Goal: Task Accomplishment & Management: Use online tool/utility

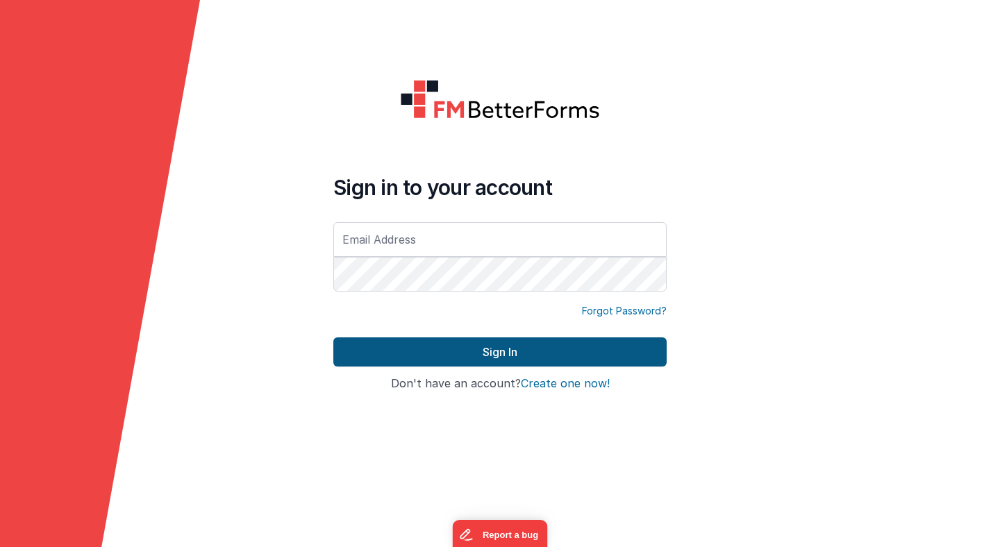
type input "[PERSON_NAME][EMAIL_ADDRESS][PERSON_NAME][DOMAIN_NAME]"
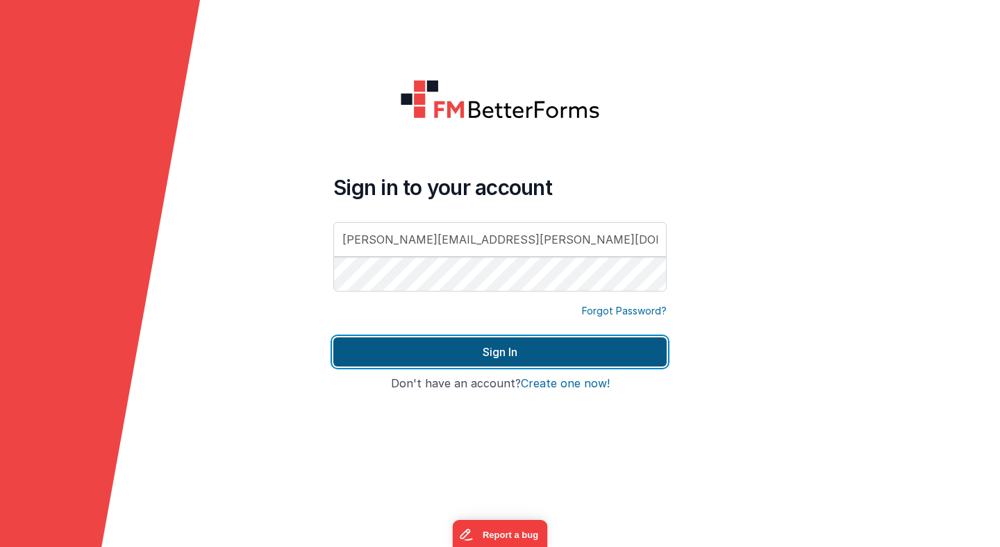
click at [419, 357] on button "Sign In" at bounding box center [499, 351] width 333 height 29
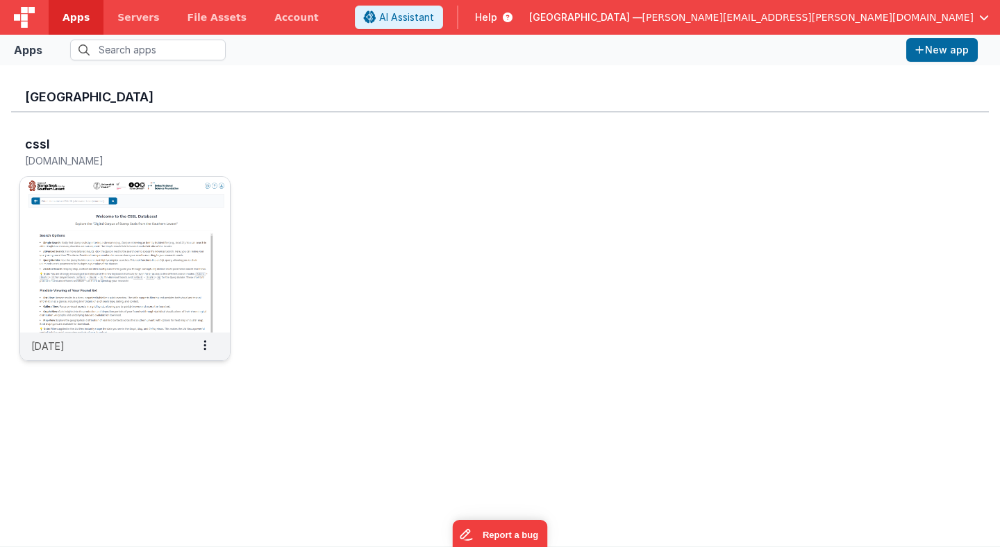
click at [169, 244] on img at bounding box center [125, 254] width 210 height 155
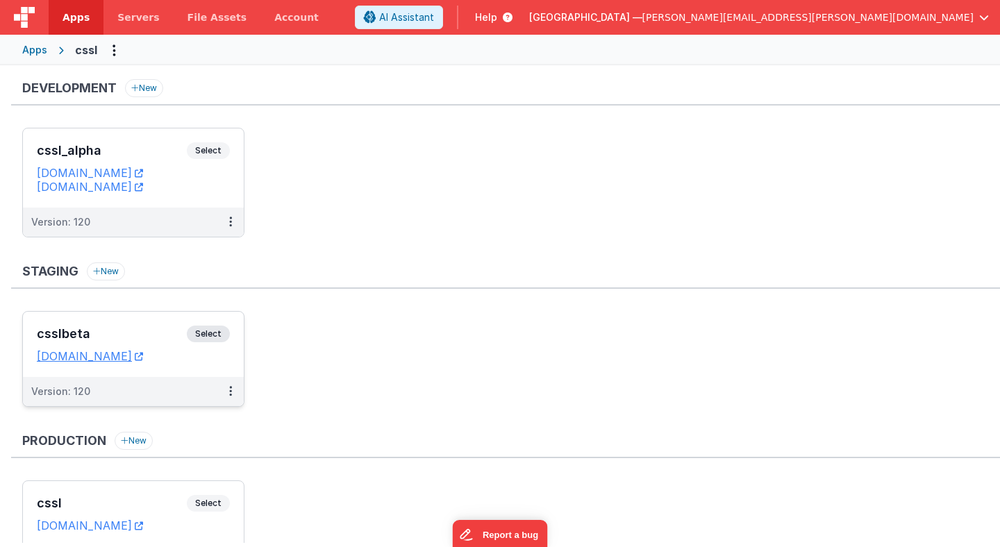
click at [217, 332] on span "Select" at bounding box center [208, 334] width 43 height 17
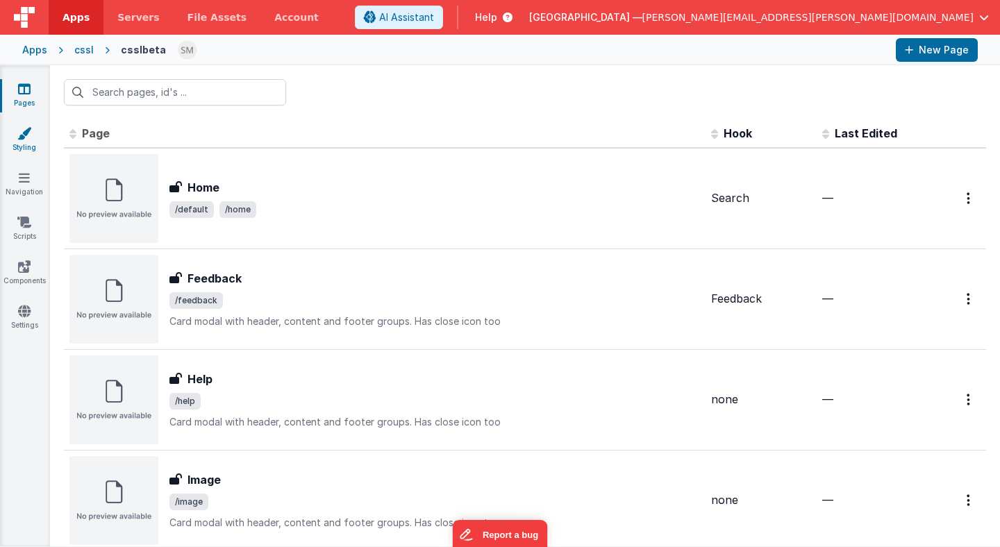
click at [19, 142] on link "Styling" at bounding box center [24, 140] width 50 height 28
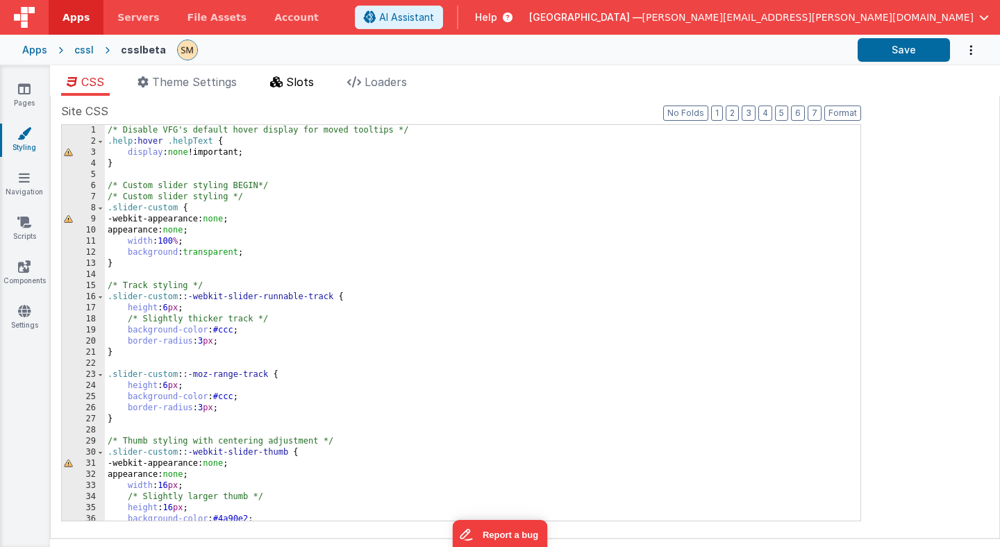
click at [298, 79] on span "Slots" at bounding box center [300, 82] width 28 height 14
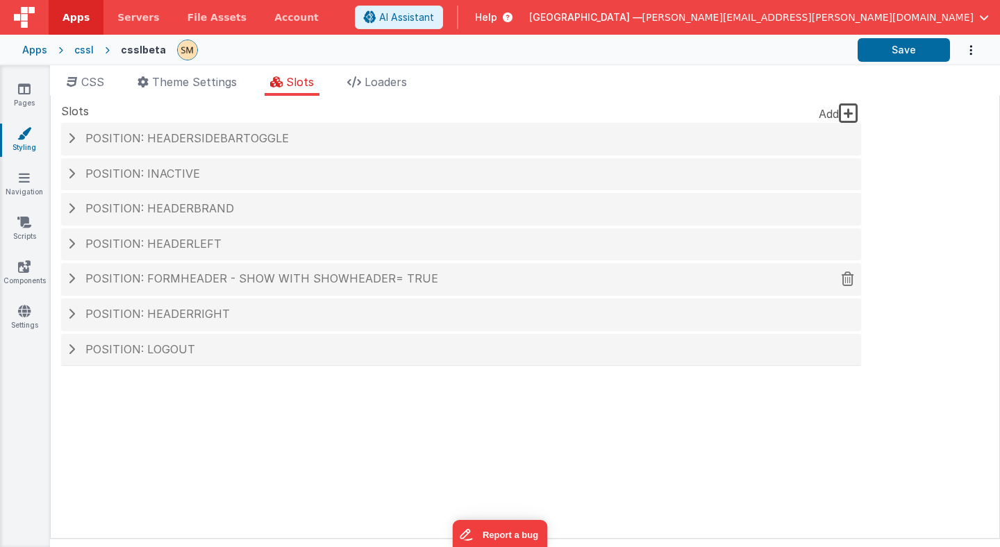
click at [245, 276] on span "Position: formHeader - show with showHeader= true" at bounding box center [261, 278] width 353 height 14
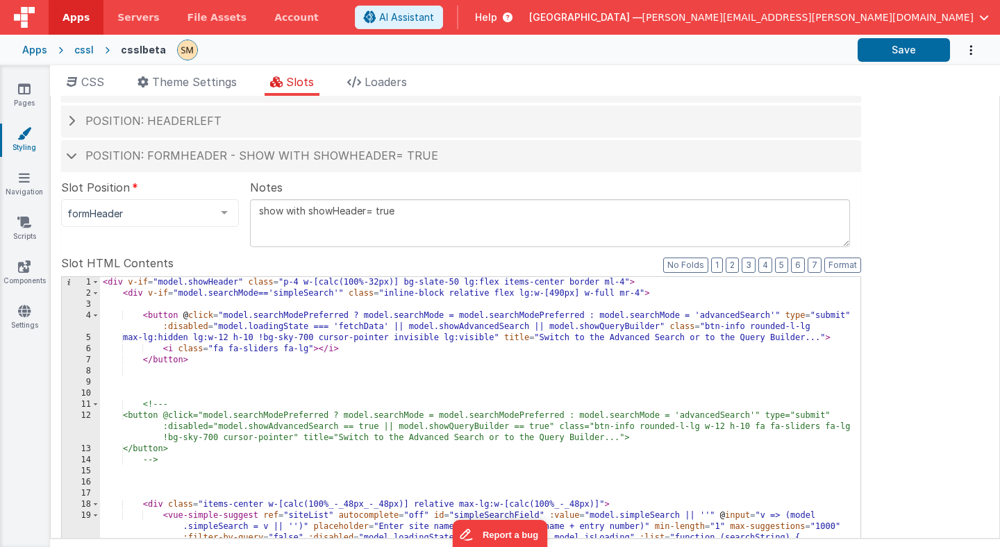
scroll to position [127, 0]
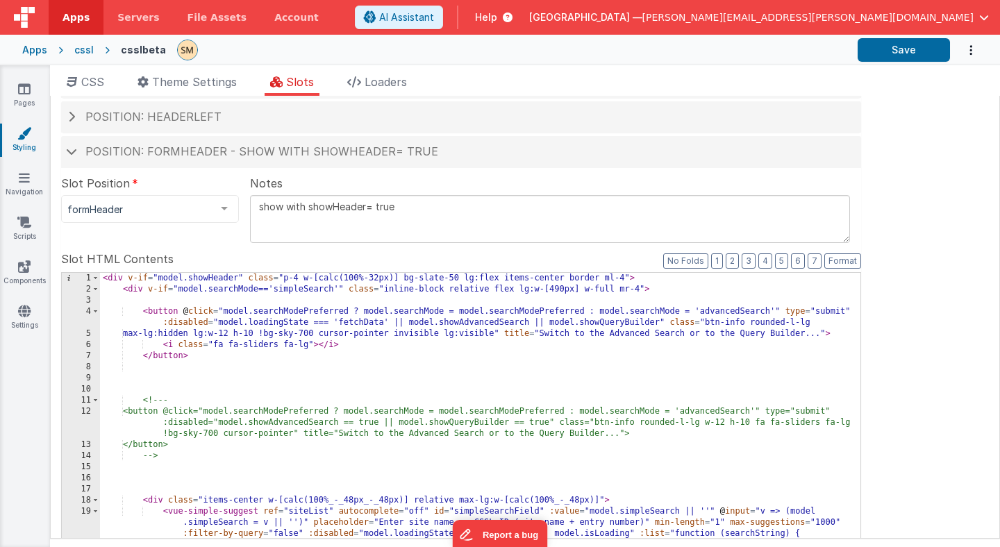
click at [237, 336] on div "< div v-if = "model.showHeader" class = "p-4 w-[calc(100%-32px)] bg-slate-50 lg…" at bounding box center [480, 509] width 760 height 472
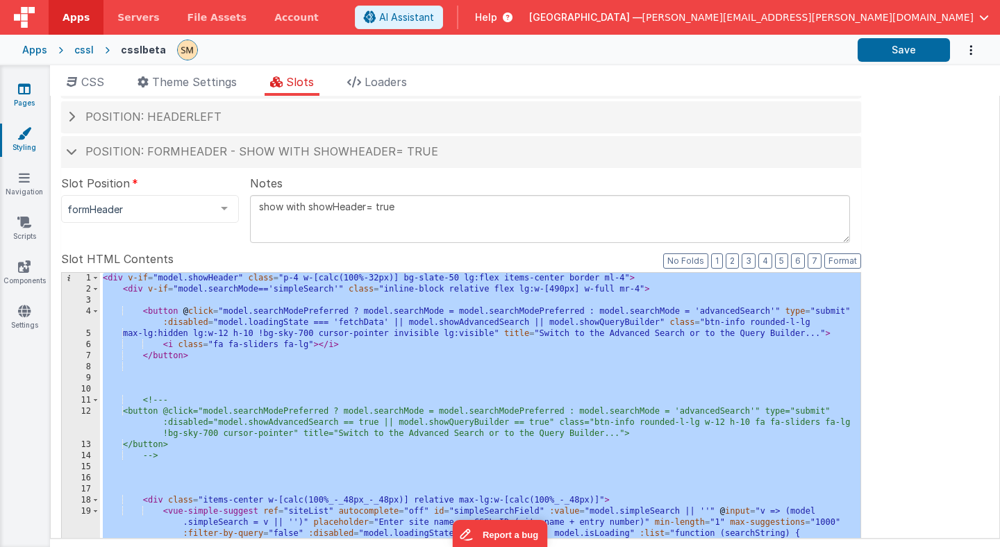
click at [26, 90] on icon at bounding box center [24, 89] width 12 height 14
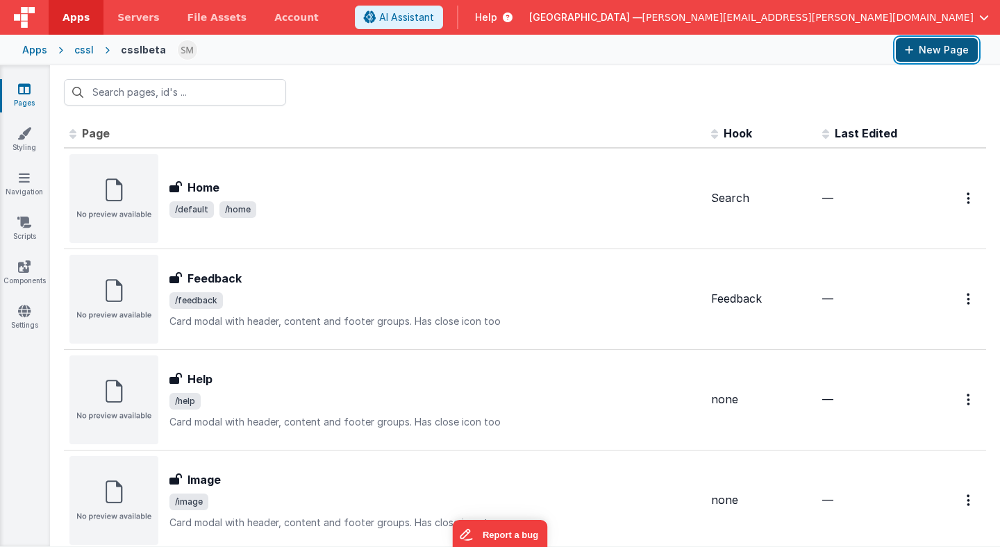
click at [921, 52] on button "New Page" at bounding box center [936, 50] width 82 height 24
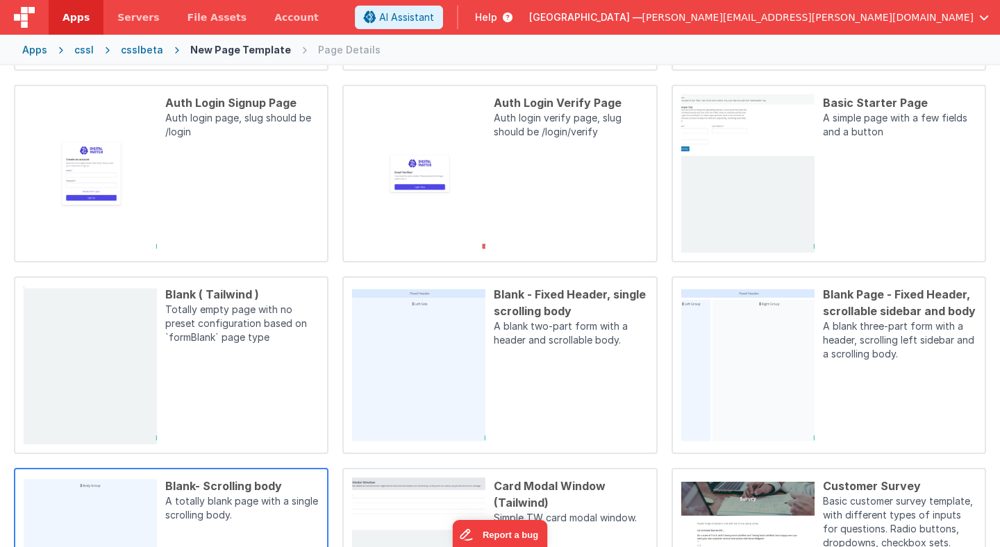
scroll to position [304, 0]
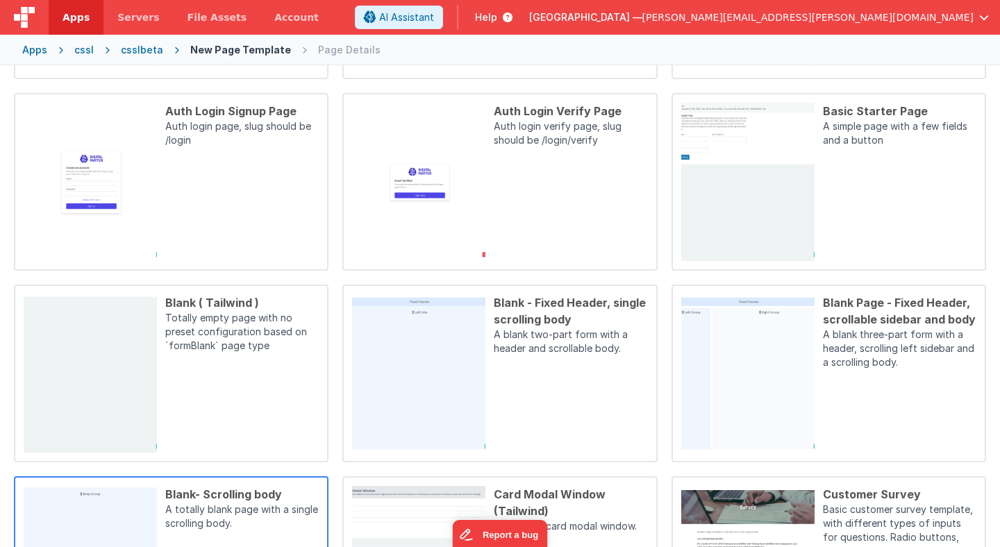
click at [253, 422] on div "Blank ( Tailwind ) Totally empty page with no preset configuration based on `fo…" at bounding box center [238, 373] width 162 height 158
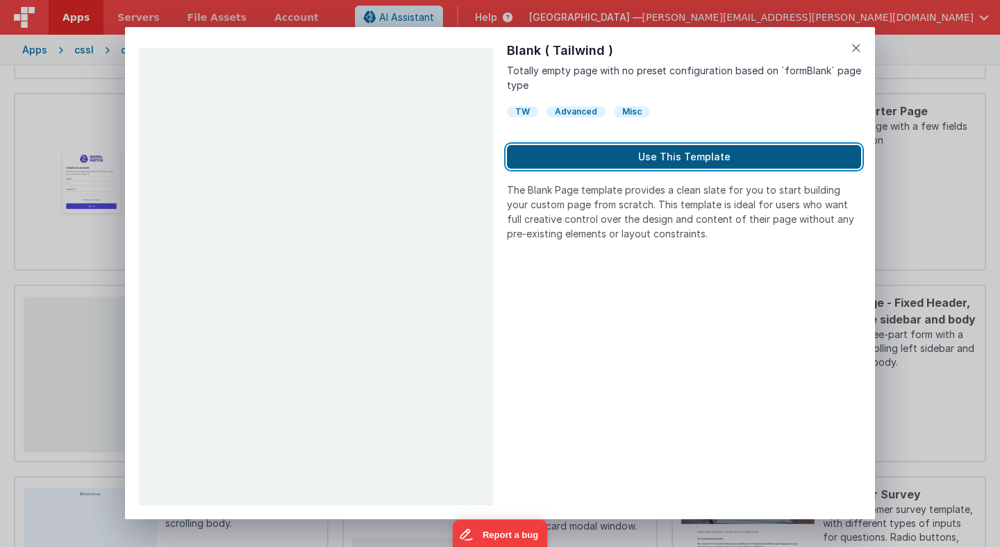
click at [671, 161] on button "Use This Template" at bounding box center [684, 157] width 354 height 24
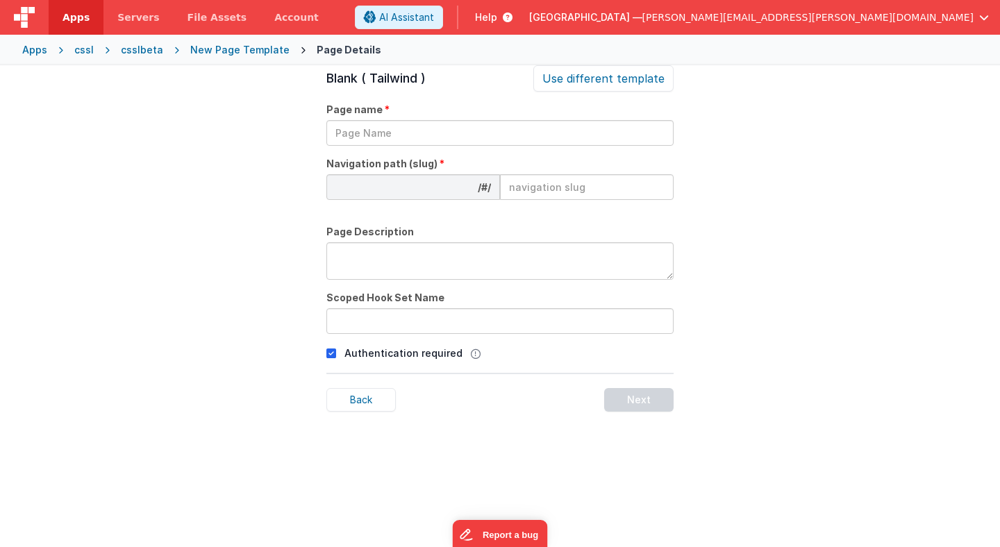
scroll to position [47, 0]
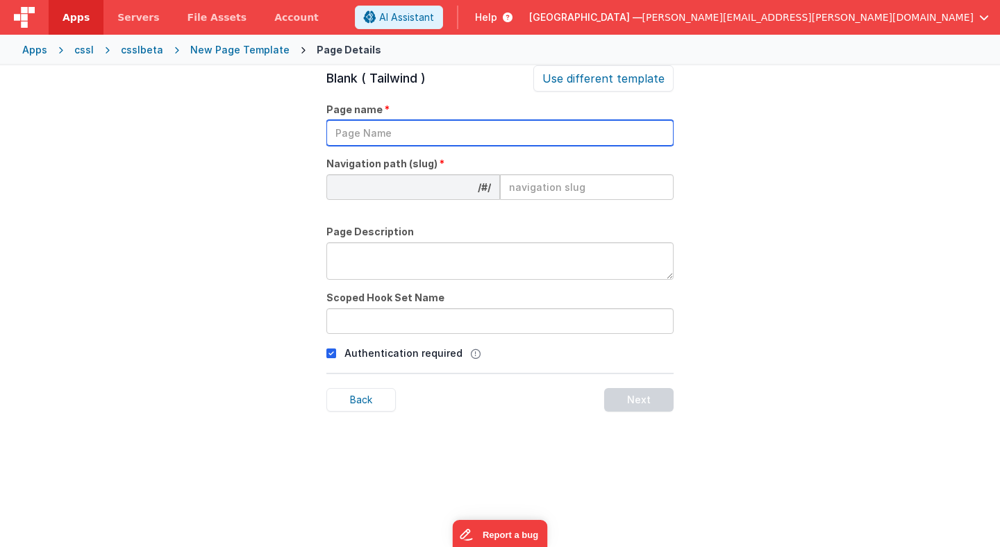
click at [473, 136] on input "text" at bounding box center [499, 133] width 347 height 26
type input "test"
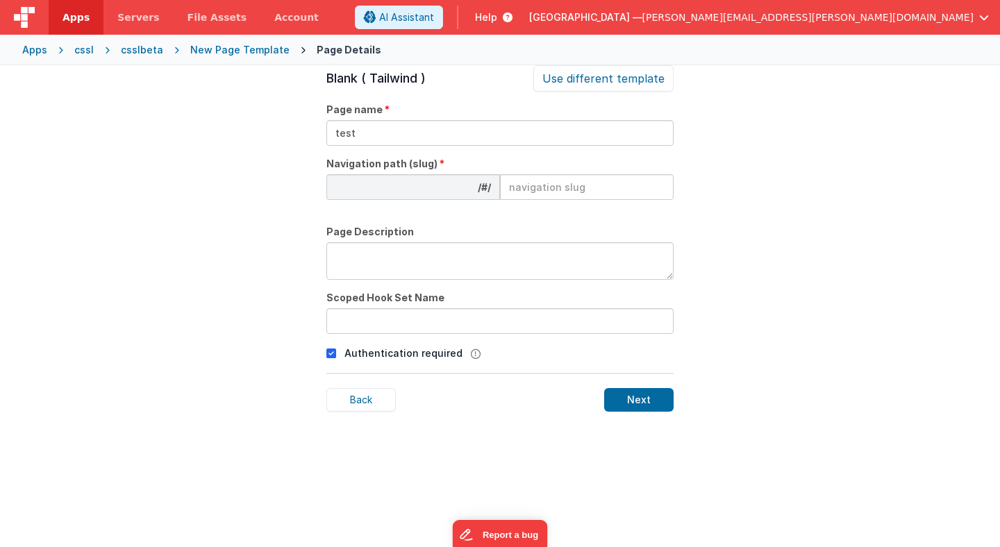
click at [532, 185] on input at bounding box center [587, 187] width 174 height 26
type input "test"
click at [641, 403] on div "Next" at bounding box center [638, 400] width 69 height 24
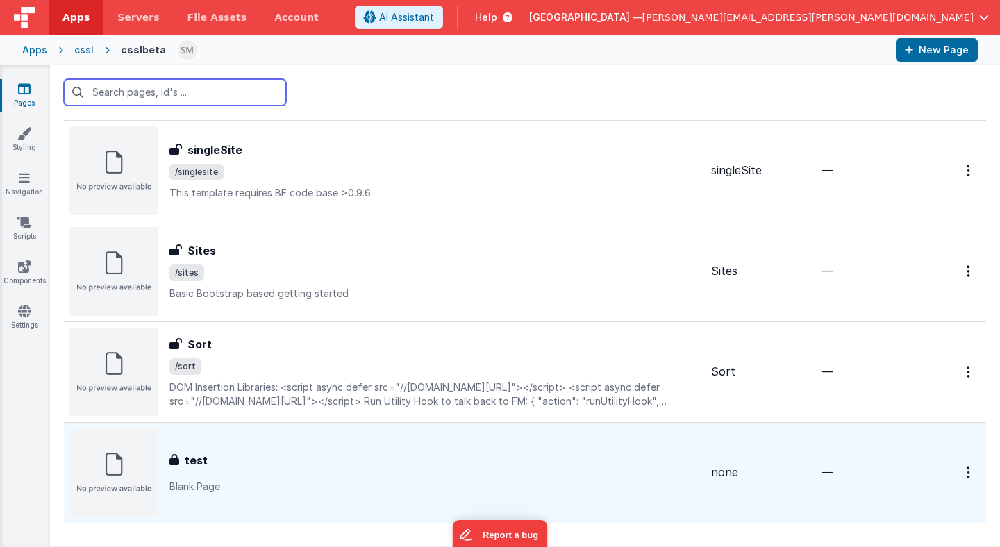
scroll to position [977, 0]
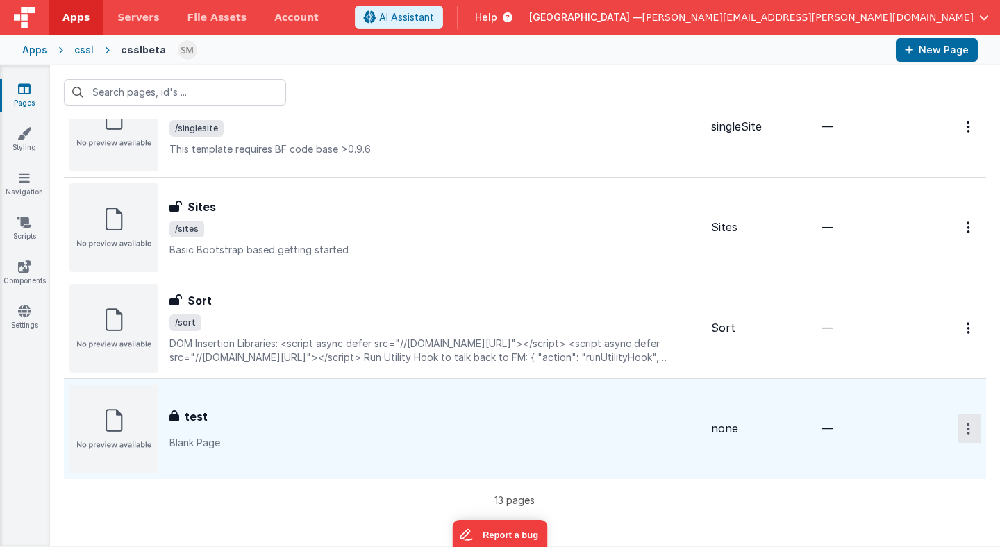
click at [963, 428] on button "Options" at bounding box center [969, 428] width 22 height 28
click at [901, 457] on link "Legacy Editor" at bounding box center [919, 460] width 122 height 25
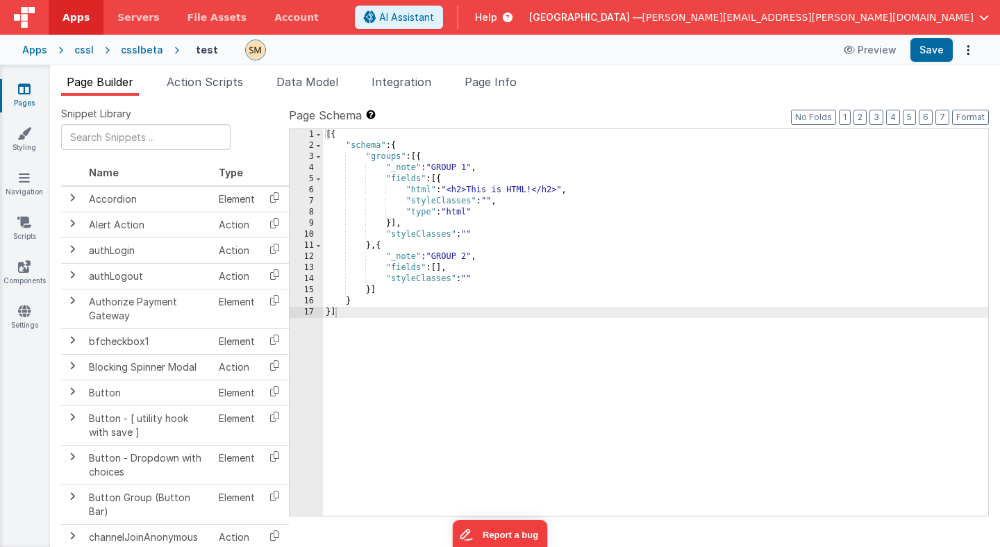
click at [298, 191] on div "6" at bounding box center [305, 190] width 33 height 11
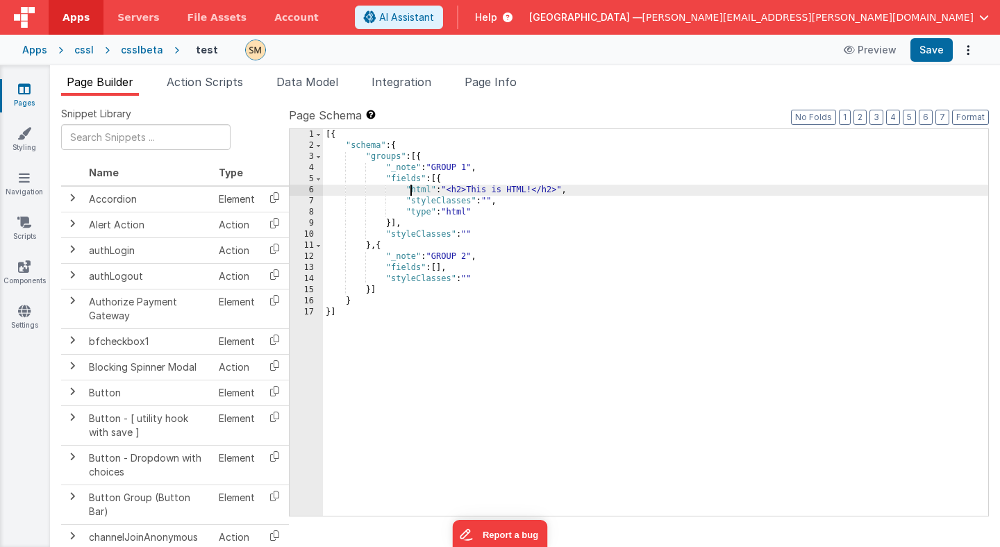
click at [412, 190] on div "[{ "schema" : { "groups" : [{ "_note" : "GROUP 1" , "fields" : [{ "html" : "<h2…" at bounding box center [655, 333] width 665 height 409
click at [297, 187] on div "6" at bounding box center [305, 190] width 33 height 11
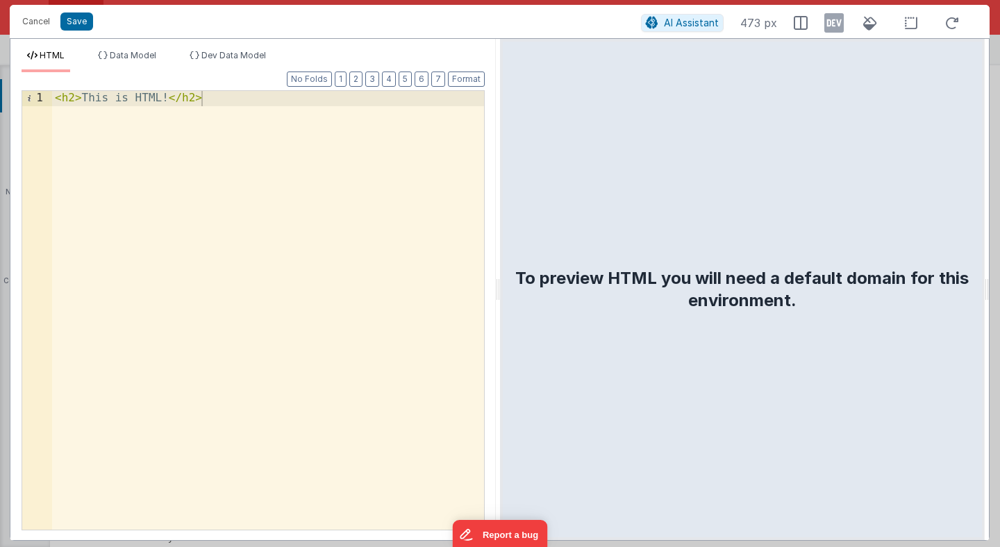
click at [315, 206] on div "< h2 > This is HTML! </ h2 >" at bounding box center [268, 333] width 432 height 484
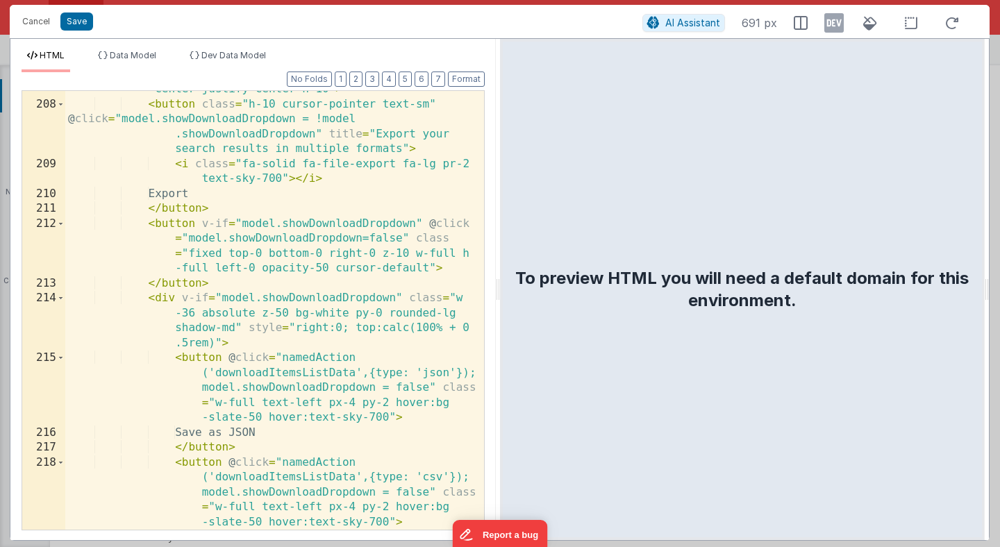
scroll to position [5441, 0]
click at [315, 205] on div "< div class = "relative flex-1 border-gray-300 flex-1 rounded-r-md border borde…" at bounding box center [274, 294] width 419 height 514
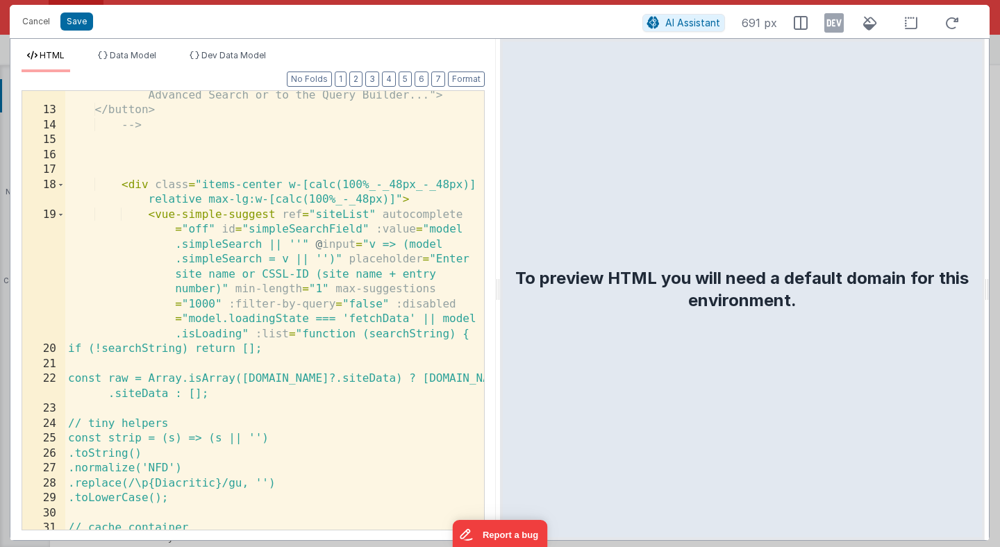
scroll to position [421, 0]
click at [74, 22] on button "Save" at bounding box center [76, 21] width 33 height 18
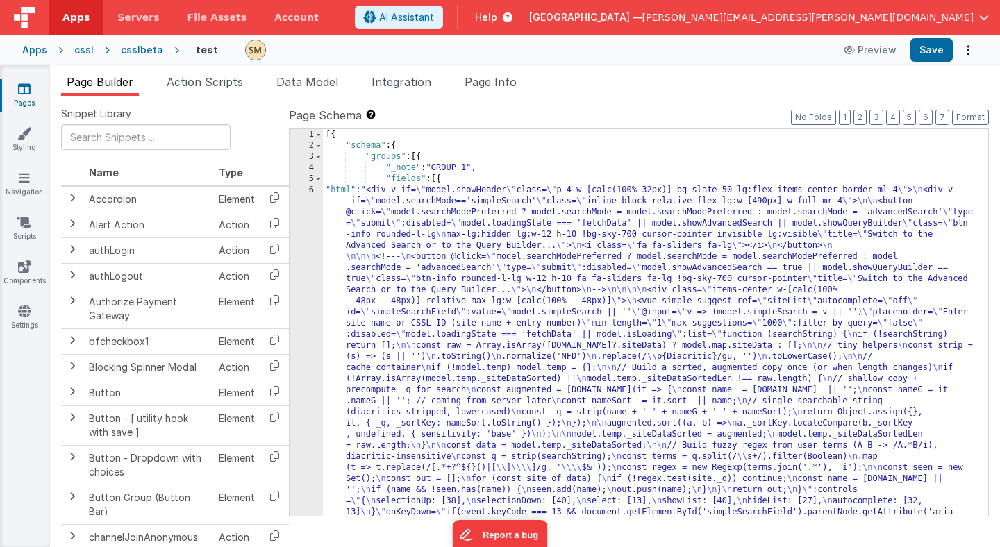
click at [130, 49] on div "csslbeta" at bounding box center [142, 50] width 42 height 14
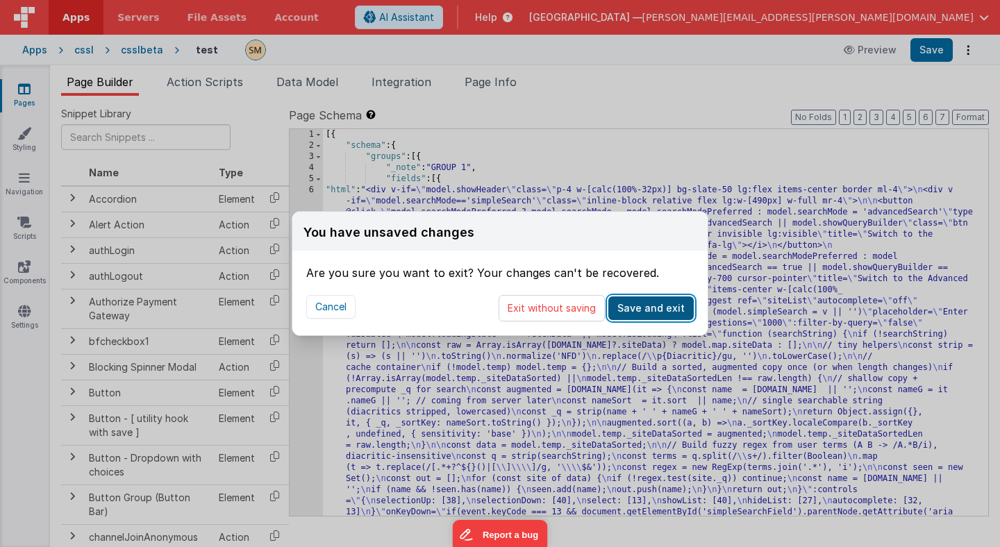
click at [630, 308] on button "Save and exit" at bounding box center [650, 308] width 85 height 24
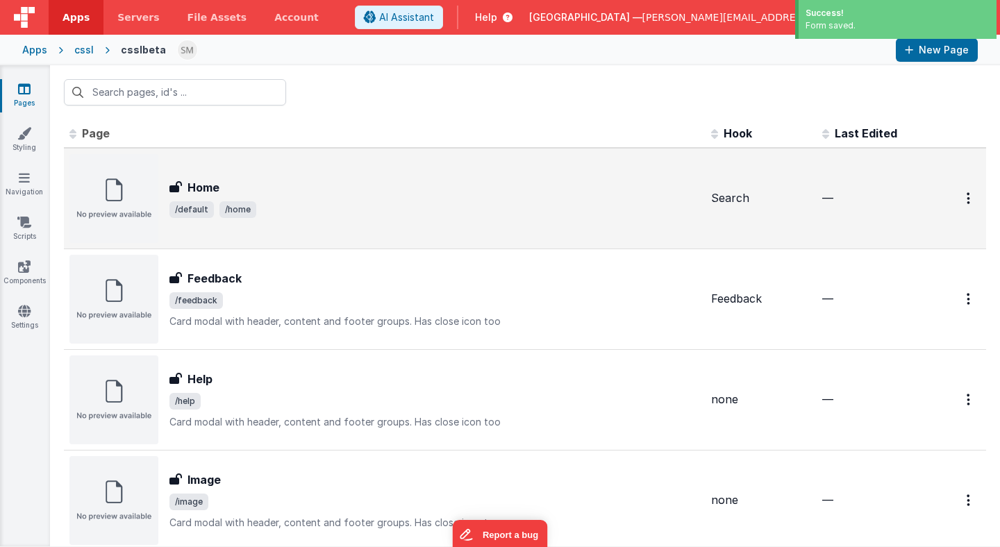
click at [196, 185] on h3 "Home" at bounding box center [203, 187] width 32 height 17
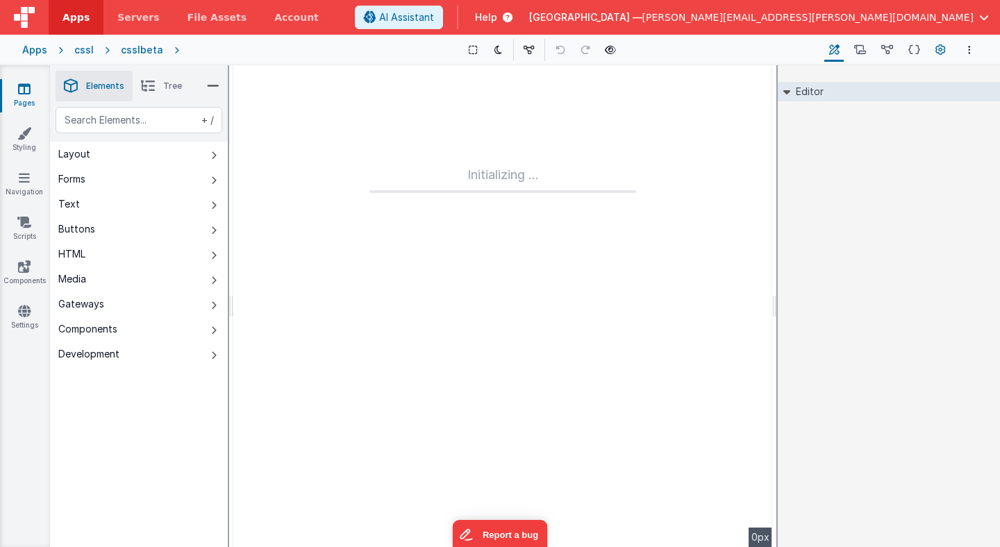
click at [935, 49] on icon at bounding box center [940, 50] width 10 height 15
type input "FR_D62A99F7-3638-F44C-B52B-A5BC34EAB988"
type input "Search"
checkbox input "false"
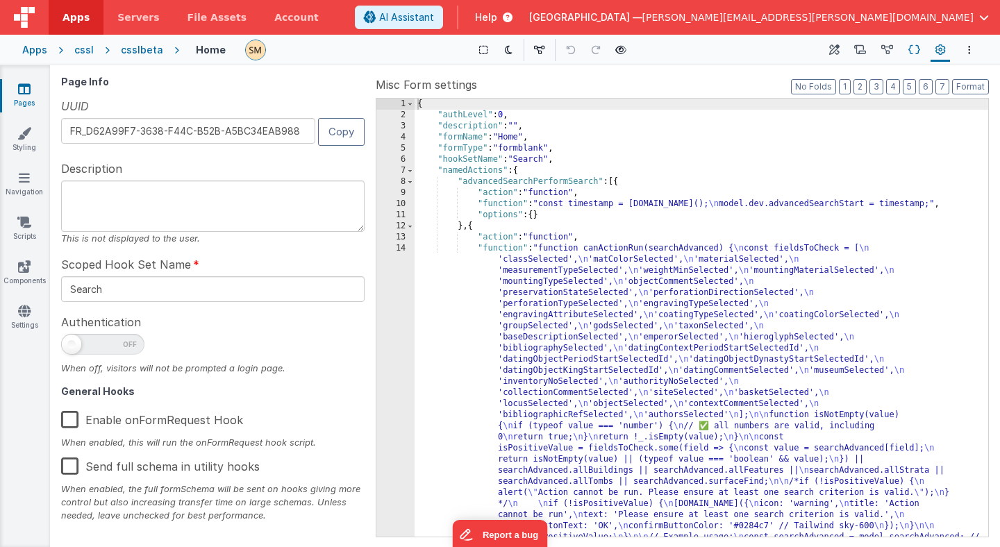
click at [911, 49] on icon at bounding box center [914, 50] width 12 height 15
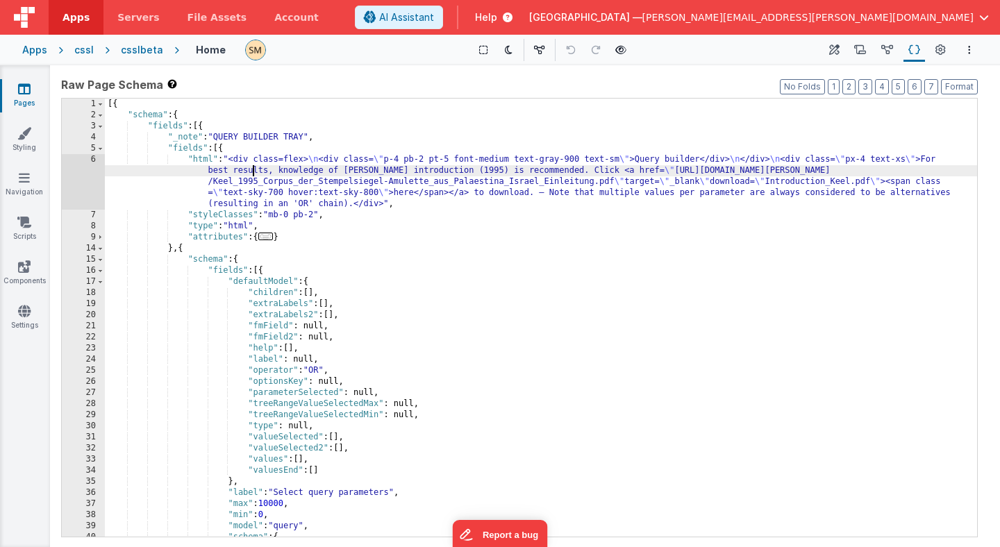
click at [251, 165] on div "[{ "schema" : { "fields" : [{ "_note" : "QUERY BUILDER TRAY" , "fields" : [{ "h…" at bounding box center [541, 329] width 872 height 460
click at [74, 176] on div "6" at bounding box center [83, 182] width 43 height 56
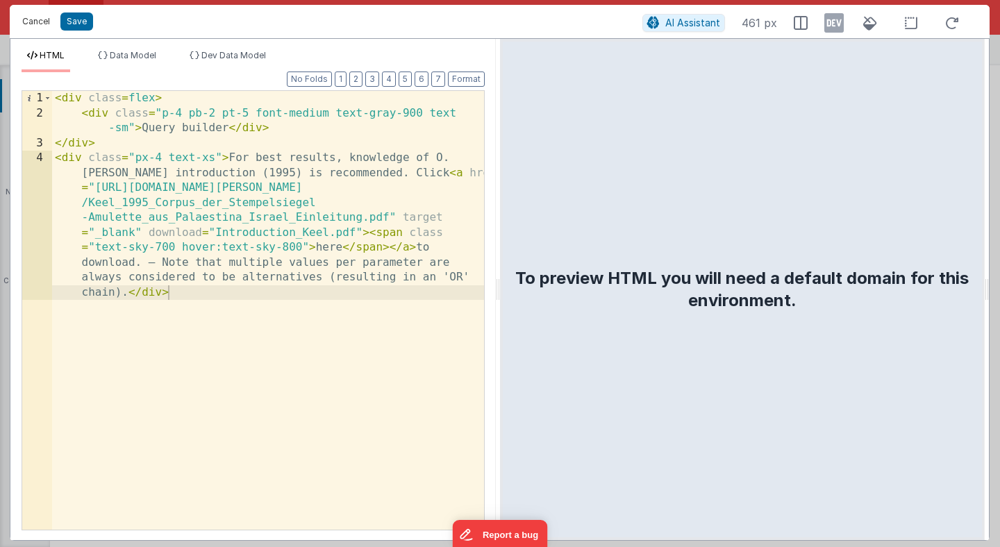
click at [29, 22] on button "Cancel" at bounding box center [36, 21] width 42 height 19
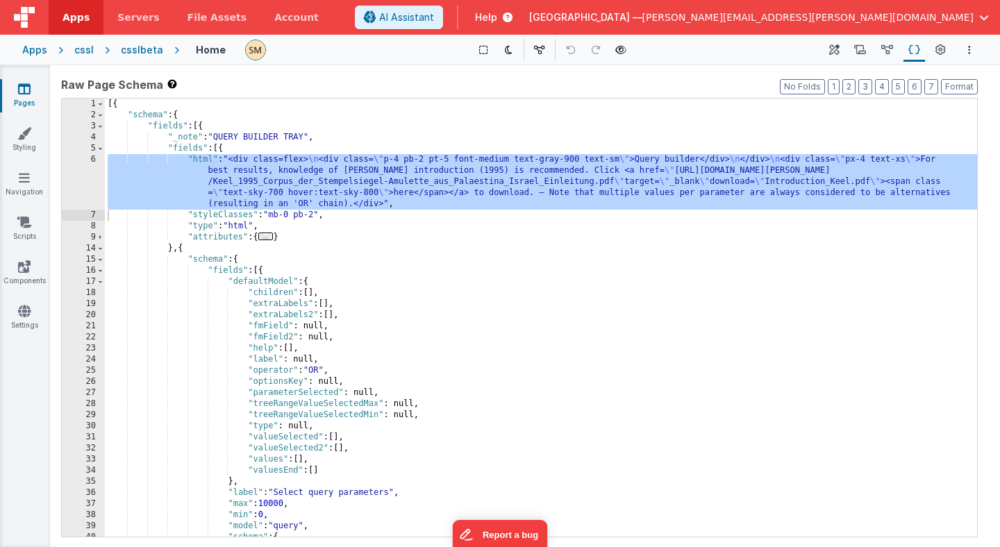
click at [136, 49] on div "csslbeta" at bounding box center [142, 50] width 42 height 14
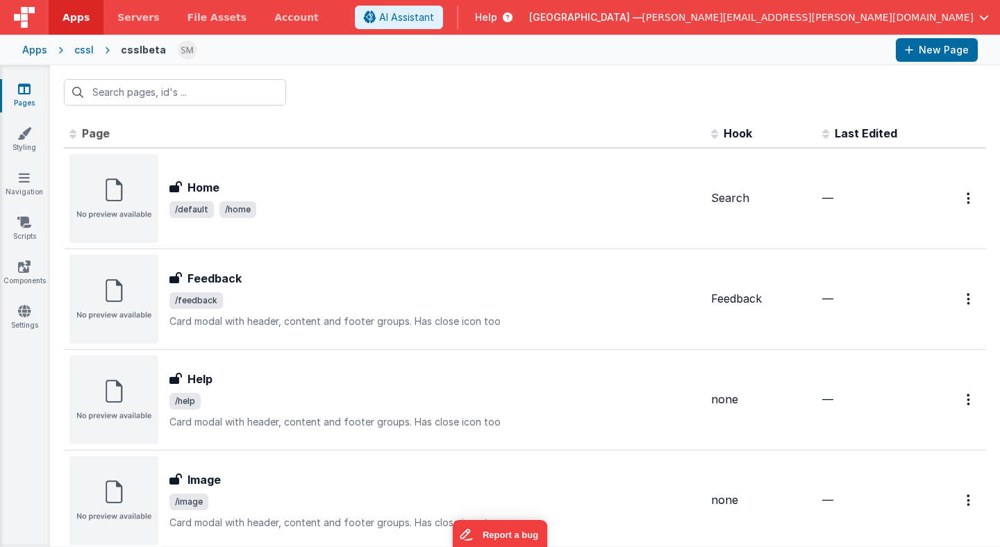
click at [74, 51] on div "cssl" at bounding box center [83, 50] width 19 height 14
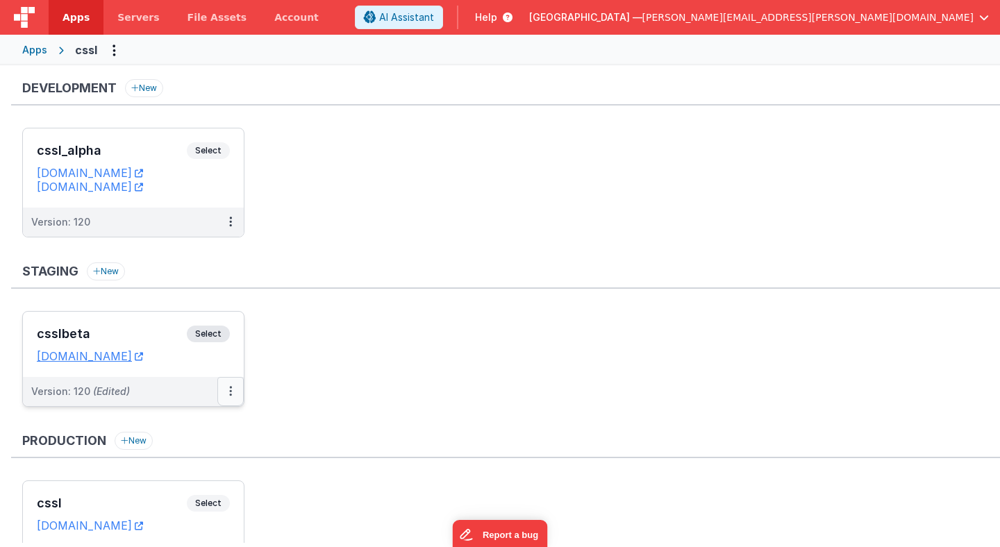
click at [230, 391] on icon at bounding box center [230, 391] width 3 height 1
click at [191, 428] on link "Edit" at bounding box center [182, 422] width 122 height 25
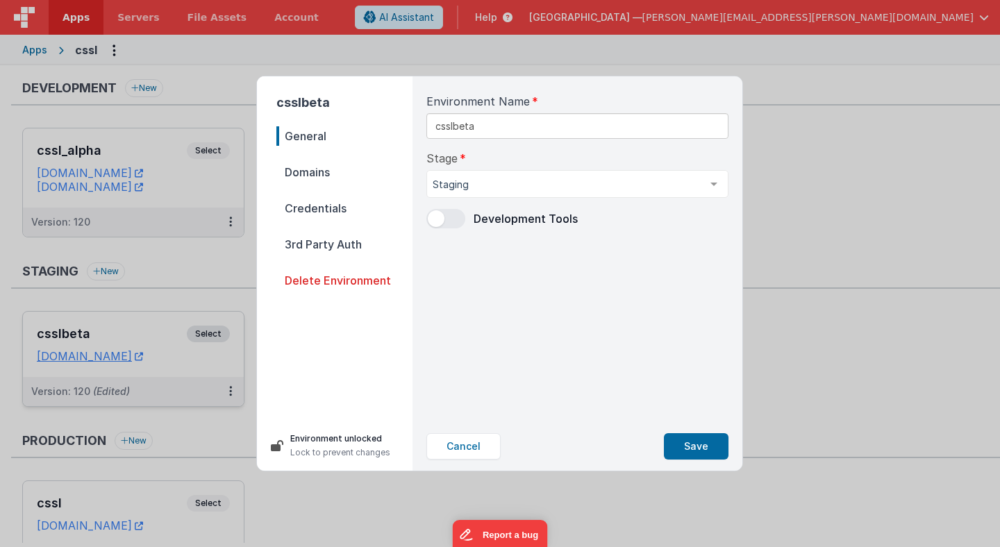
click at [318, 175] on span "Domains" at bounding box center [344, 171] width 136 height 19
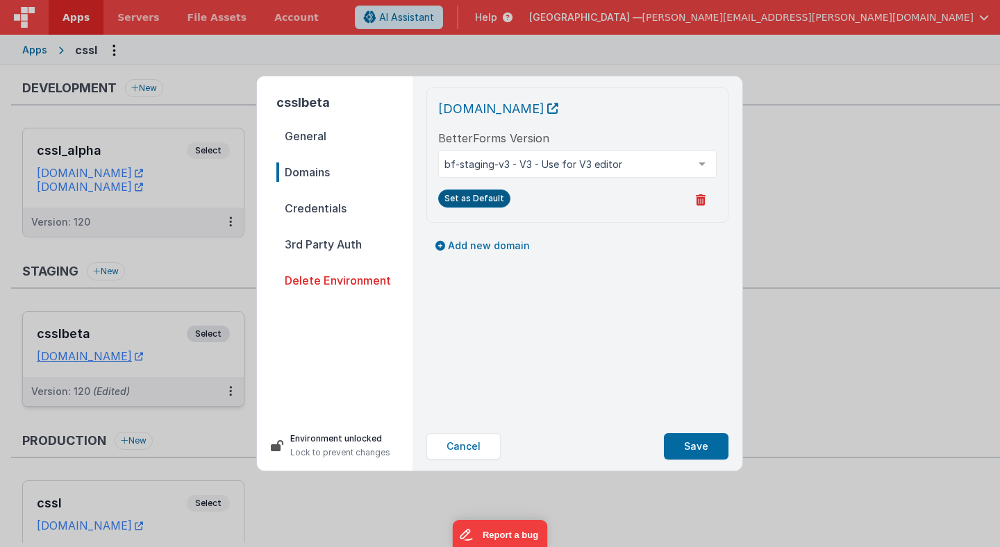
click at [466, 200] on button "Set as Default" at bounding box center [474, 199] width 72 height 18
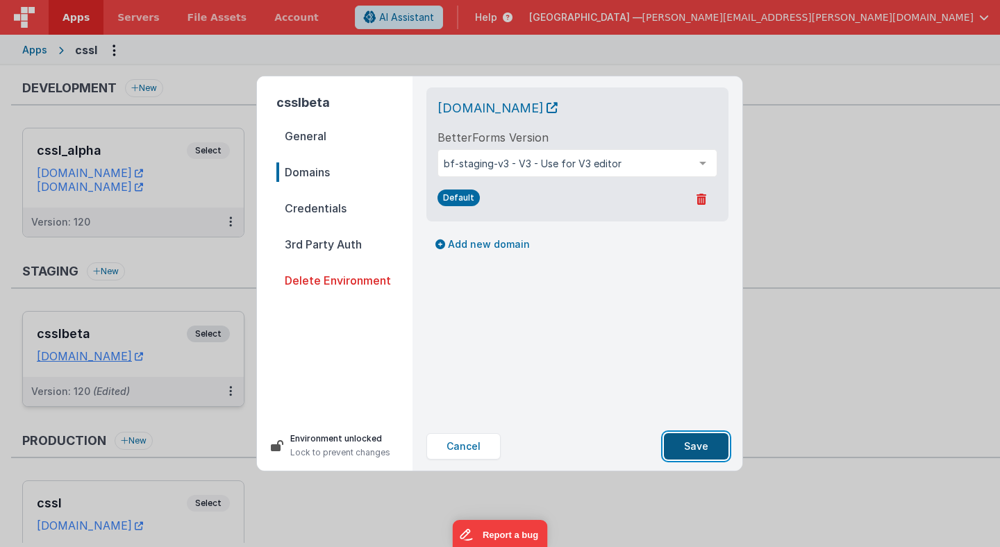
click at [705, 448] on button "Save" at bounding box center [696, 446] width 65 height 26
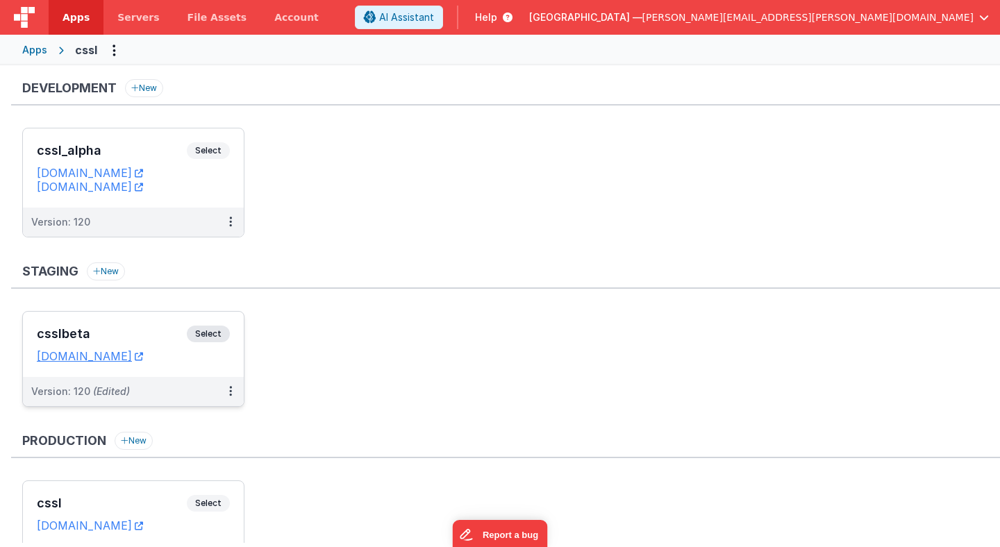
click at [211, 339] on span "Select" at bounding box center [208, 334] width 43 height 17
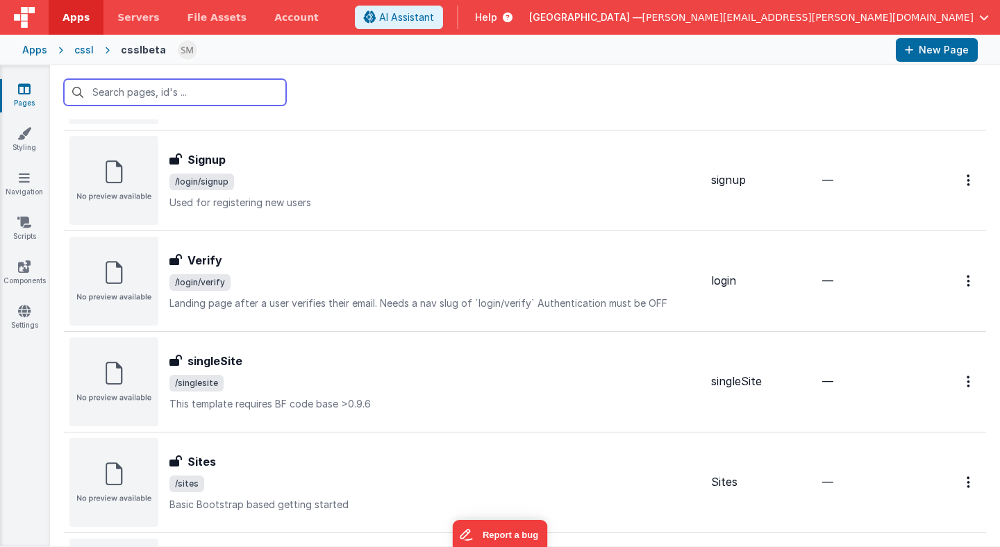
scroll to position [977, 0]
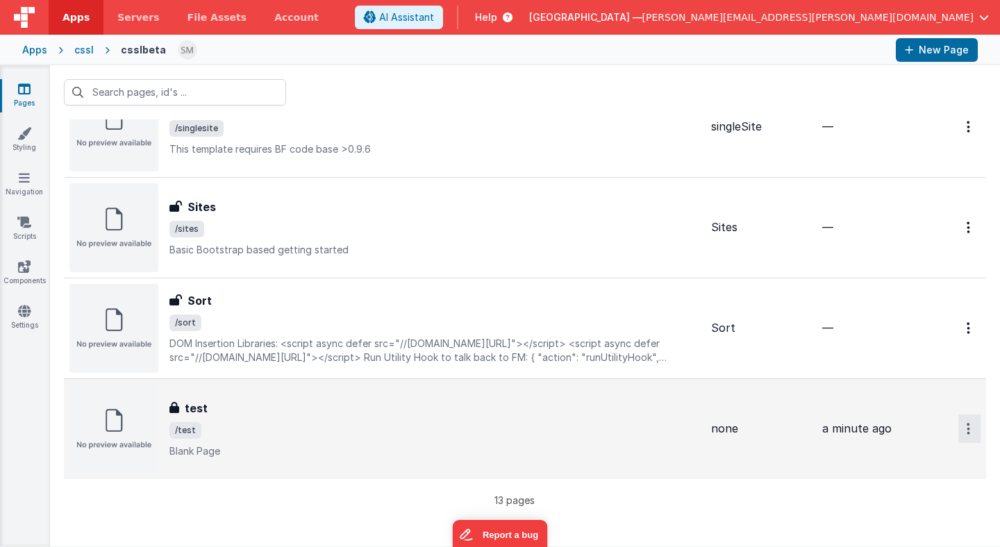
click at [967, 429] on icon "Options" at bounding box center [967, 429] width 3 height 12
click at [895, 465] on link "Legacy Editor" at bounding box center [919, 460] width 122 height 25
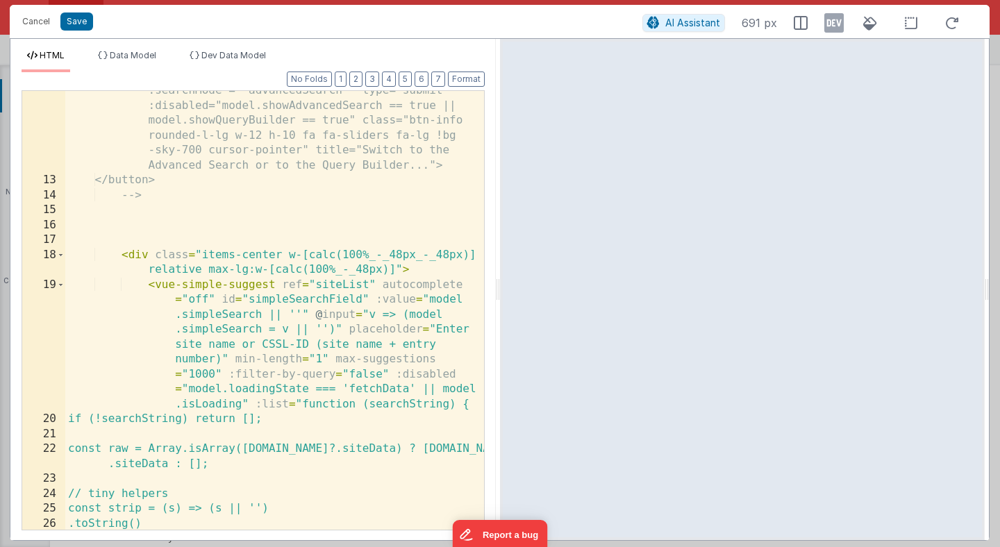
scroll to position [350, 0]
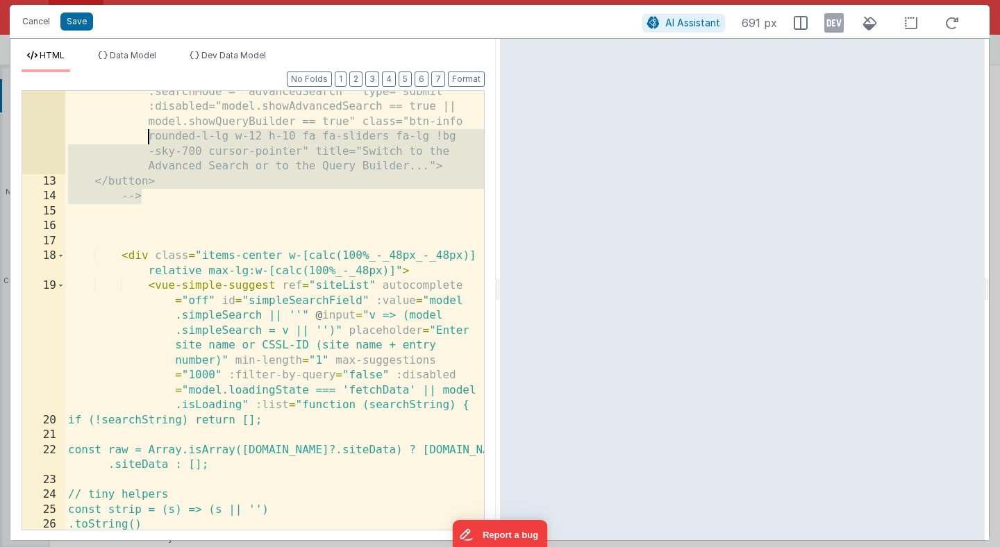
drag, startPoint x: 183, startPoint y: 196, endPoint x: 70, endPoint y: 140, distance: 126.0
click at [70, 140] on div "<button @click="model.searchModePreferred ? model .searchMode = model.searchMod…" at bounding box center [274, 341] width 419 height 573
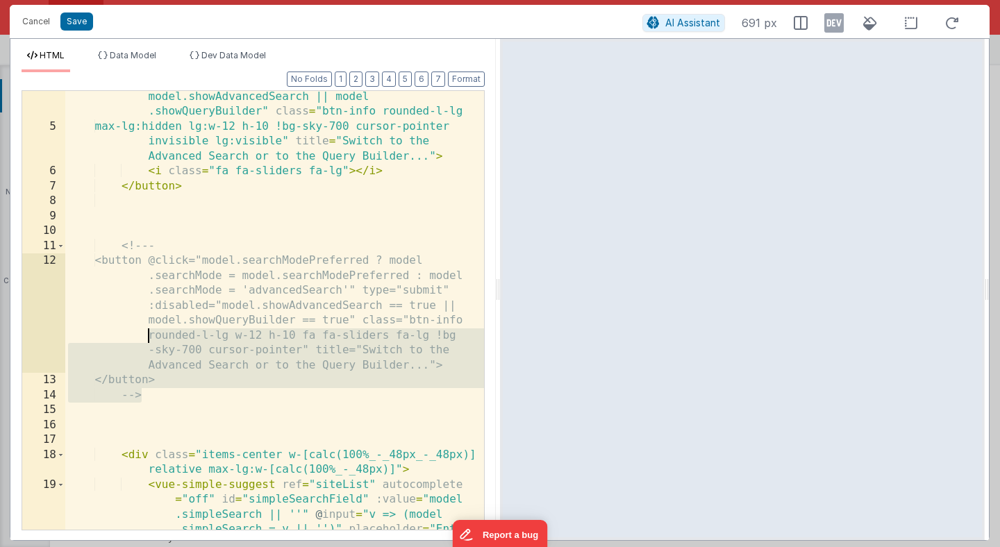
scroll to position [105, 0]
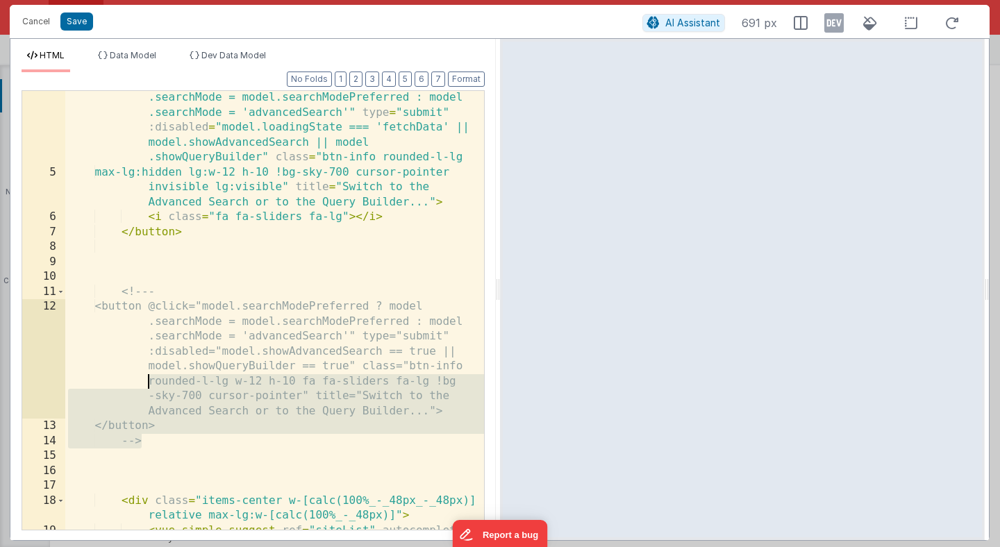
click at [72, 294] on div "< button @ click = "model.searchModePreferred ? model .searchMode = model.searc…" at bounding box center [274, 407] width 419 height 663
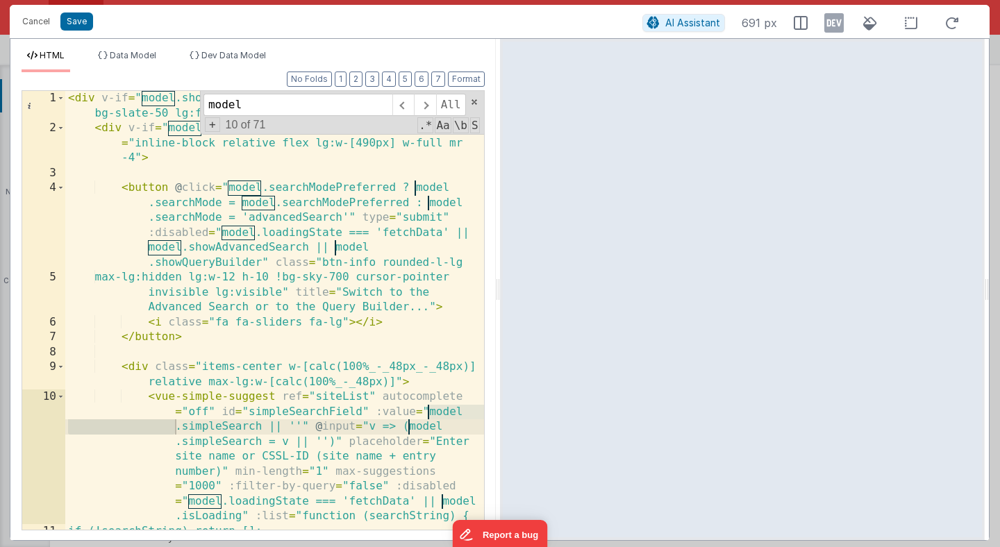
scroll to position [0, 0]
type input "model"
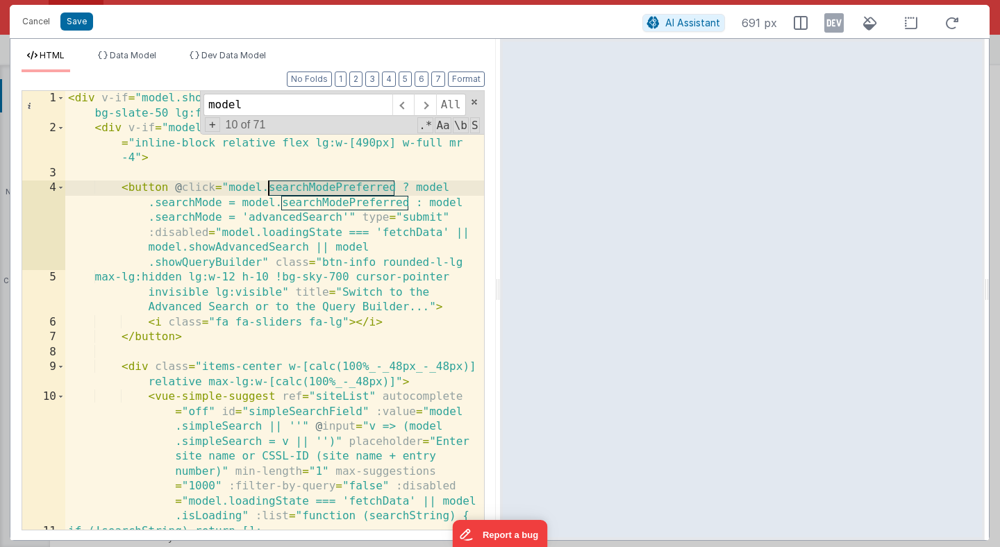
drag, startPoint x: 396, startPoint y: 187, endPoint x: 271, endPoint y: 183, distance: 125.7
click at [271, 183] on div "< div v-if = "model.showHeader" class = "p-4 w-[calc(100%-32px)] bg-slate-50 lg…" at bounding box center [274, 333] width 419 height 484
click at [140, 53] on span "Data Model" at bounding box center [133, 55] width 47 height 10
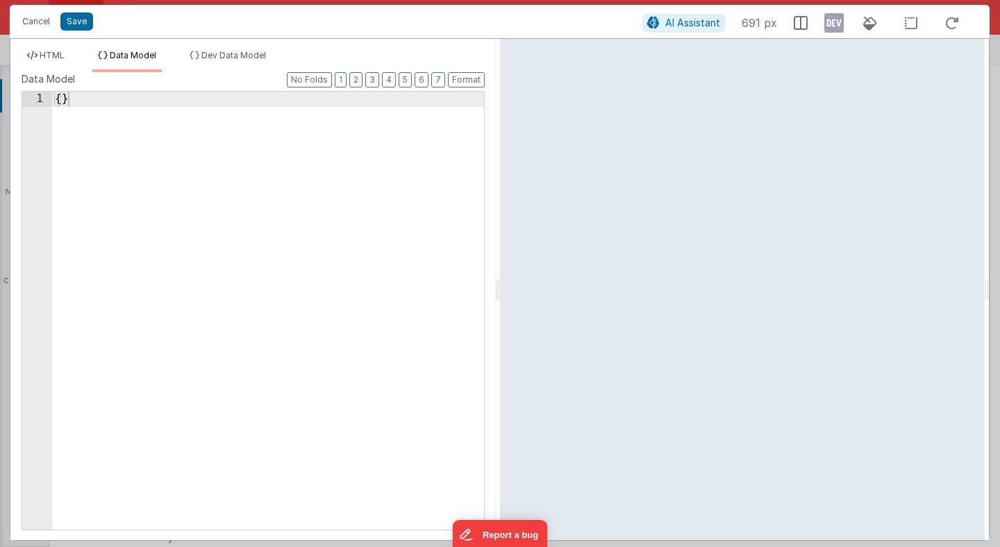
click at [61, 101] on div "{ }" at bounding box center [268, 326] width 432 height 468
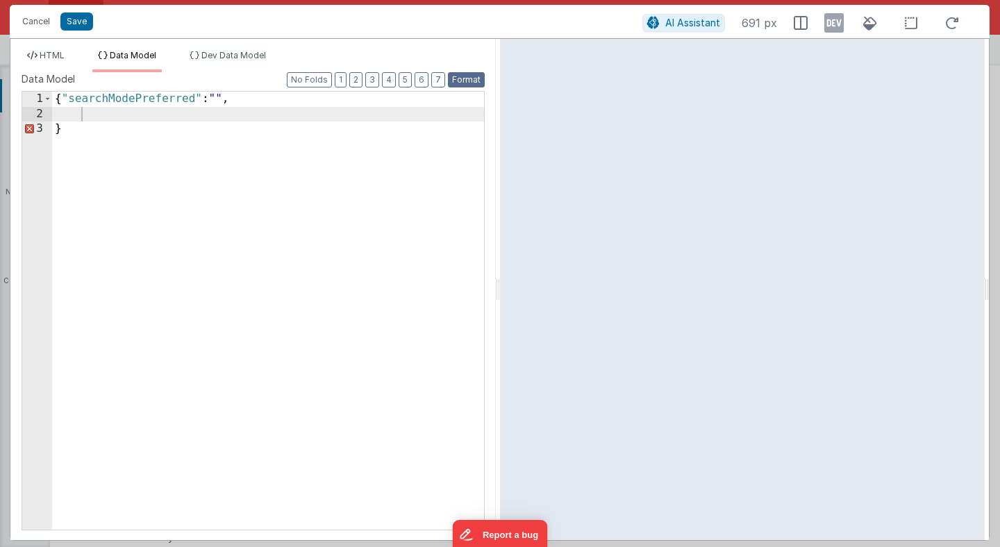
click at [464, 75] on button "Format" at bounding box center [466, 79] width 37 height 15
click at [50, 54] on span "HTML" at bounding box center [52, 55] width 25 height 10
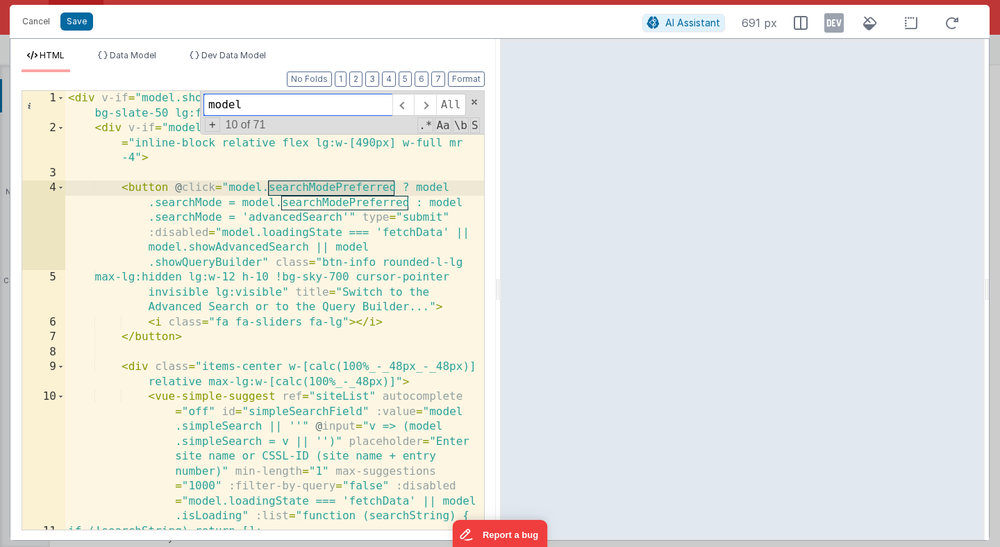
click at [286, 106] on input "model" at bounding box center [297, 105] width 189 height 22
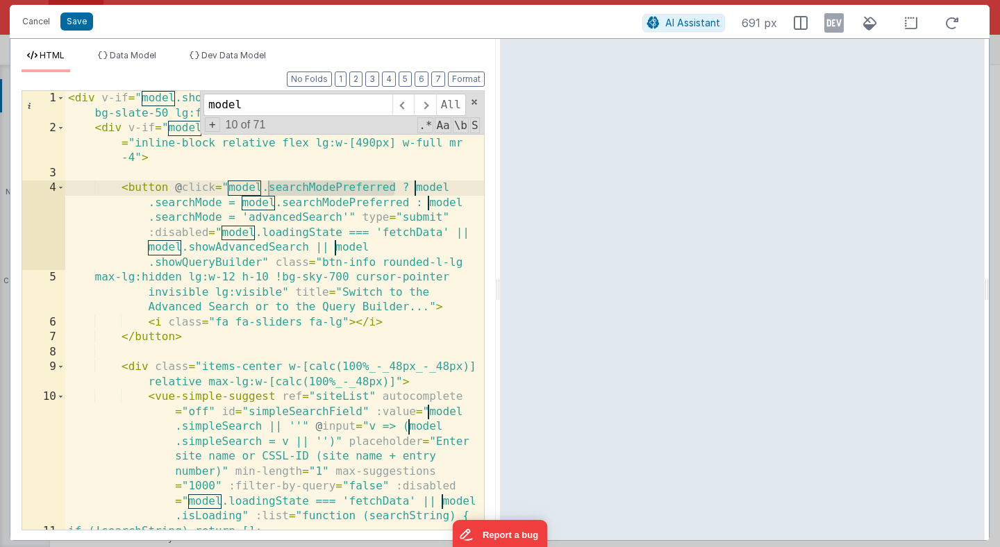
click at [187, 97] on div "< div v-if = "model.showHeader" class = "p-4 w-[calc(100%-32px)] bg-slate-50 lg…" at bounding box center [274, 333] width 419 height 484
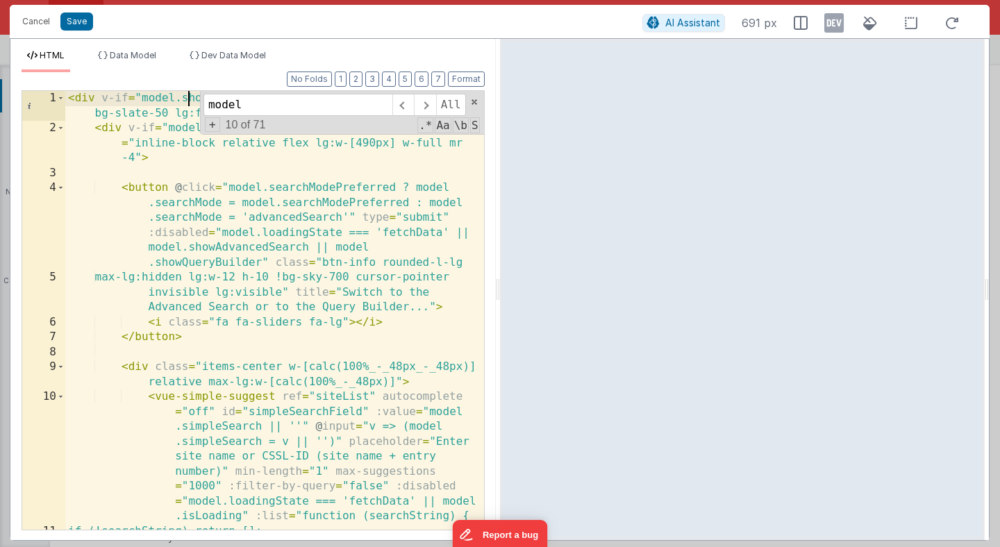
click at [187, 97] on div "< div v-if = "model.showHeader" class = "p-4 w-[calc(100%-32px)] bg-slate-50 lg…" at bounding box center [274, 333] width 419 height 484
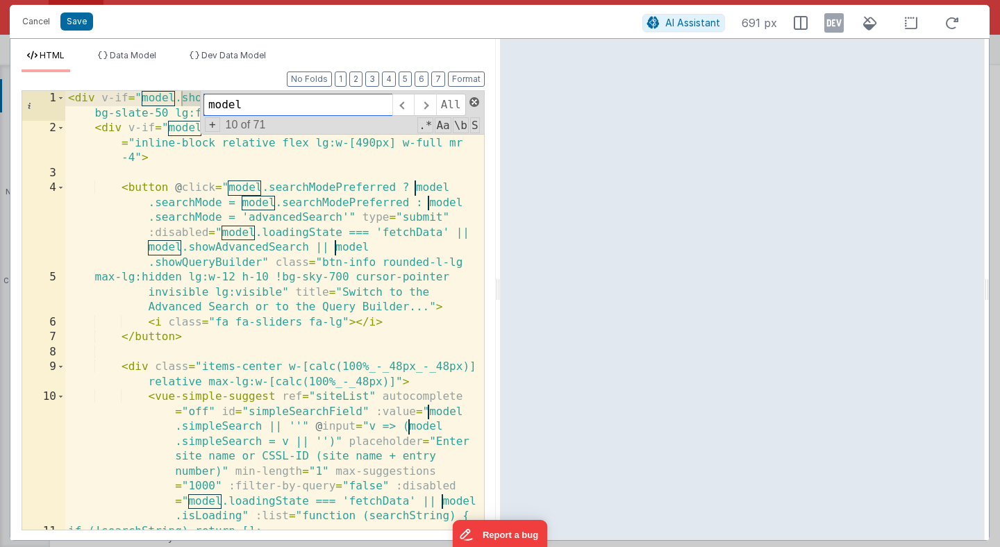
click at [477, 101] on span at bounding box center [474, 102] width 10 height 10
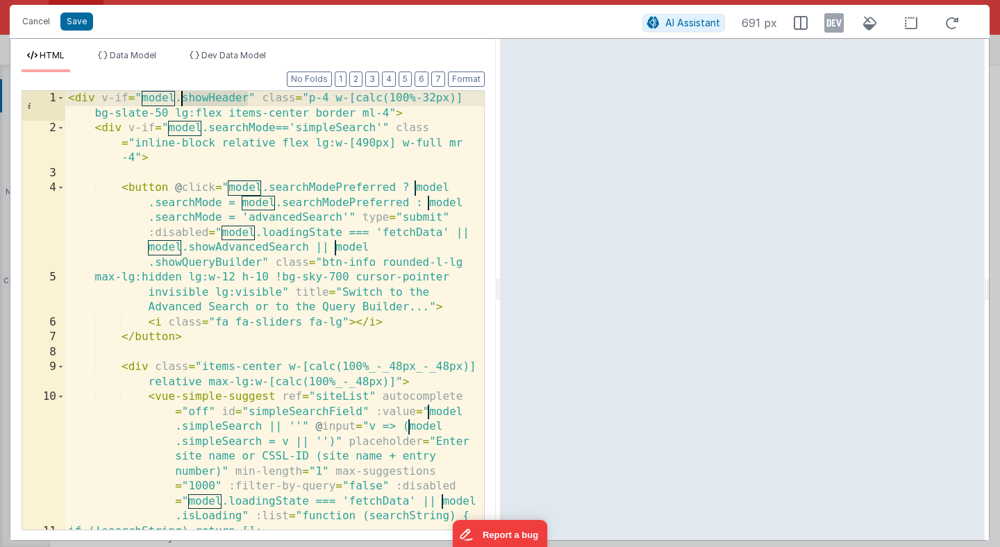
click at [221, 102] on div "< div v-if = "model.showHeader" class = "p-4 w-[calc(100%-32px)] bg-slate-50 lg…" at bounding box center [274, 333] width 419 height 484
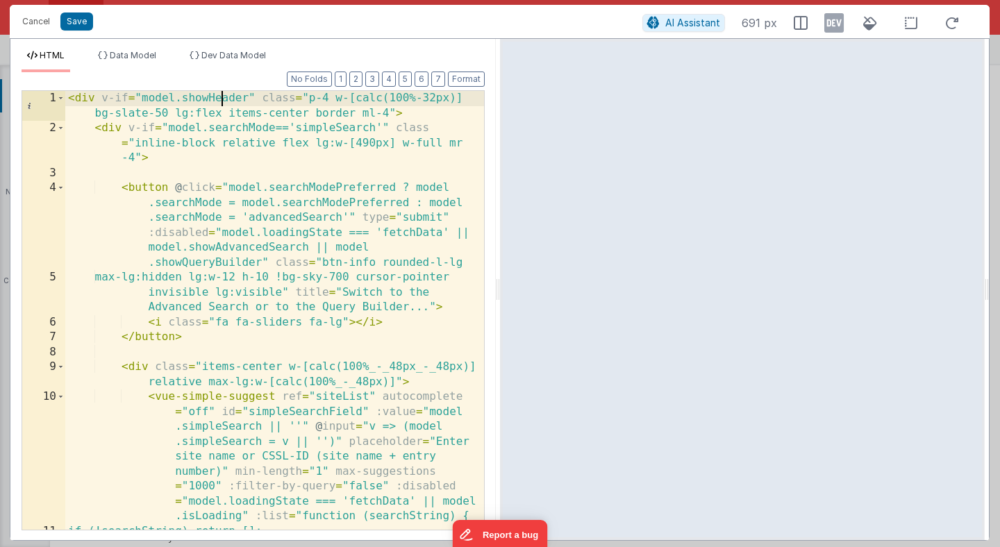
click at [221, 102] on div "< div v-if = "model.showHeader" class = "p-4 w-[calc(100%-32px)] bg-slate-50 lg…" at bounding box center [274, 333] width 419 height 484
click at [140, 52] on span "Data Model" at bounding box center [133, 55] width 47 height 10
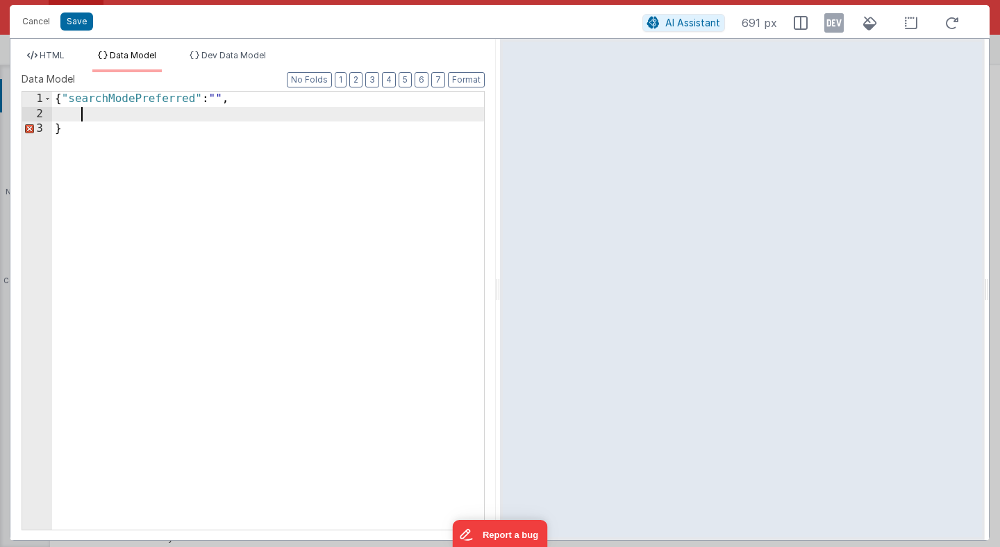
click at [136, 115] on div "{ "searchModePreferred" : "" , }" at bounding box center [268, 326] width 432 height 468
paste textarea
click at [44, 19] on button "Cancel" at bounding box center [36, 21] width 42 height 19
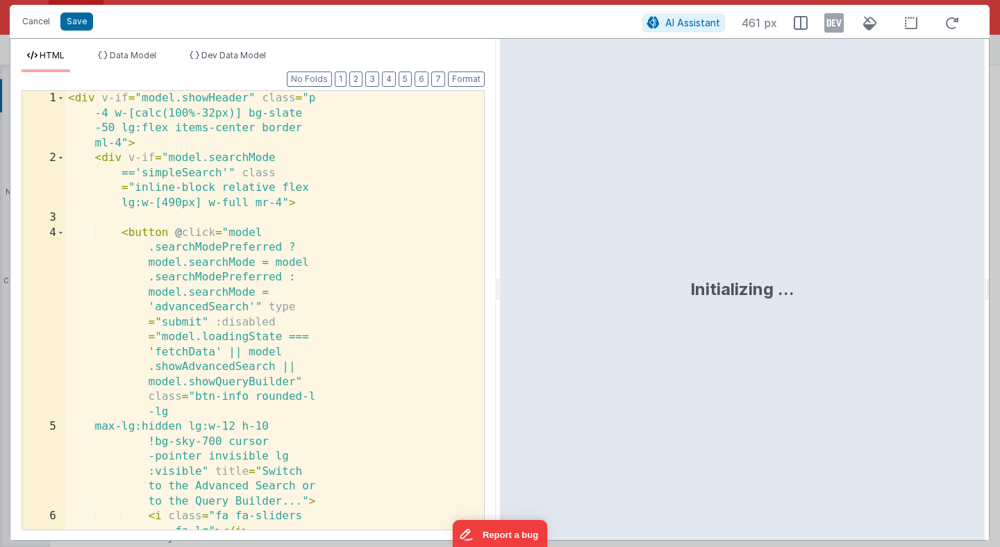
click at [428, 233] on div "< div v-if = "model.showHeader" class = "p -4 w-[calc(100%-32px)] bg-slate -50 …" at bounding box center [274, 348] width 419 height 514
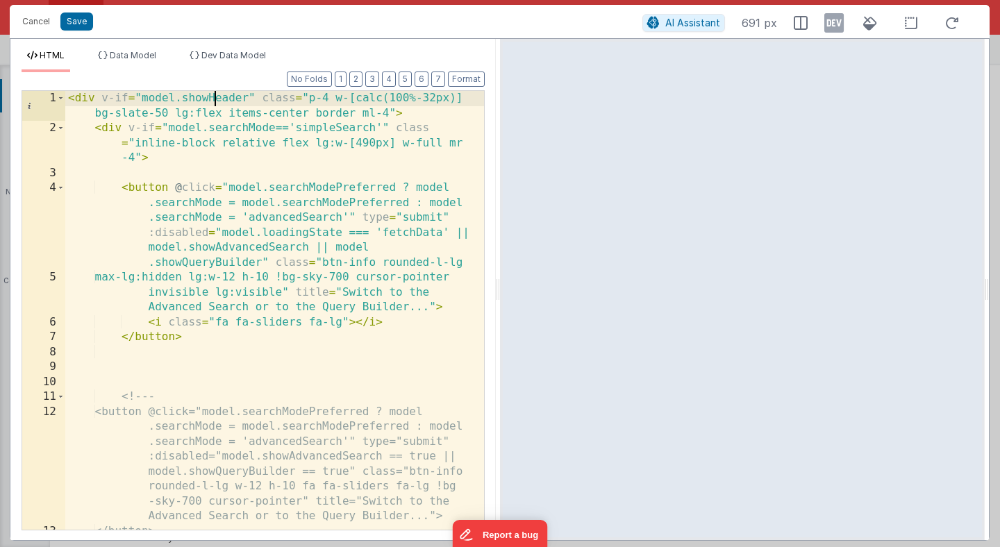
click at [213, 98] on div "< div v-if = "model.showHeader" class = "p-4 w-[calc(100%-32px)] bg-slate-50 lg…" at bounding box center [274, 333] width 419 height 484
click at [137, 49] on div "HTML Data Model Dev Data Model Format 7 6 5 4 3 2 1 No Folds 1 2 3 4 5 6 7 8 9 …" at bounding box center [252, 289] width 485 height 501
click at [137, 54] on span "Data Model" at bounding box center [133, 55] width 47 height 10
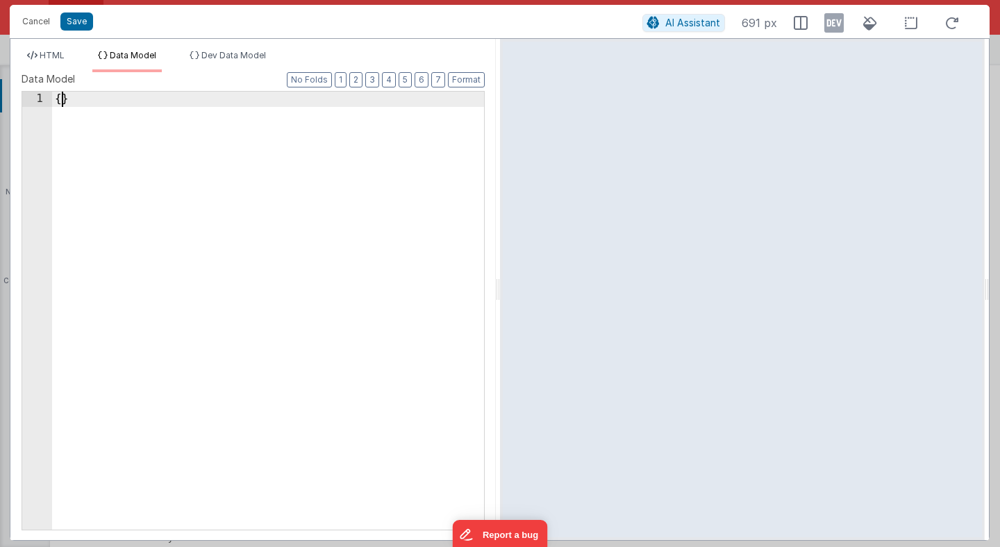
click at [60, 100] on div "{ }" at bounding box center [268, 326] width 432 height 468
paste textarea
click at [76, 19] on button "Save" at bounding box center [76, 21] width 33 height 18
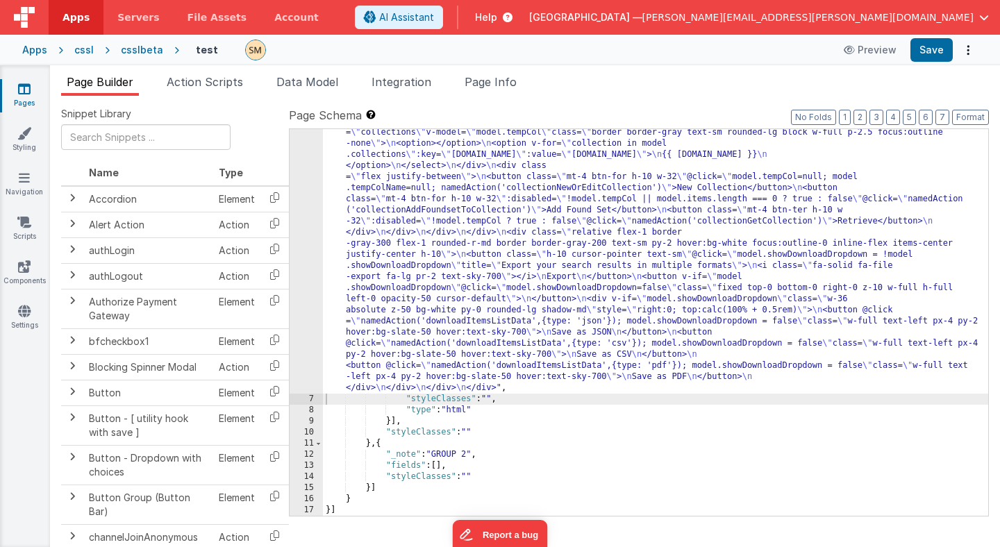
scroll to position [1068, 0]
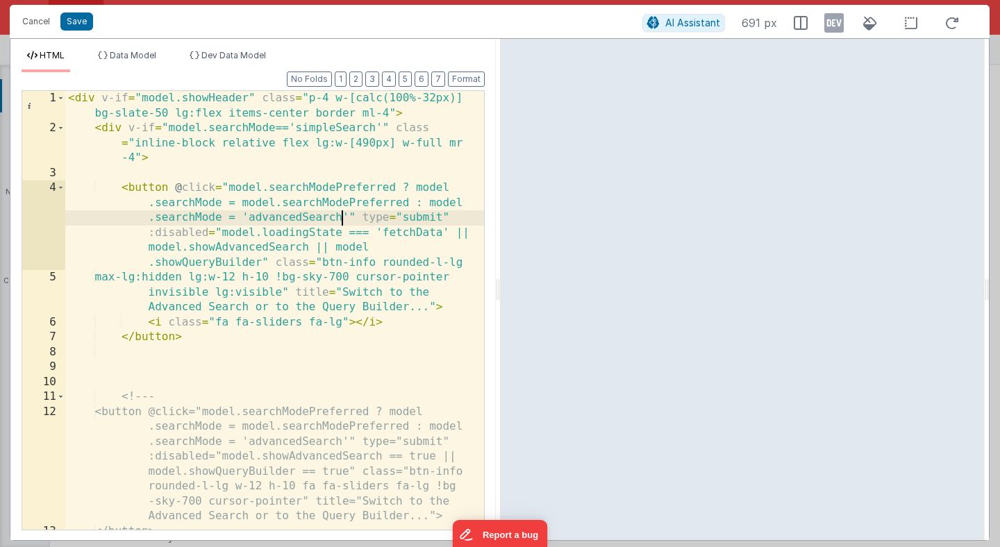
click at [341, 212] on div "< div v-if = "model.showHeader" class = "p-4 w-[calc(100%-32px)] bg-slate-50 lg…" at bounding box center [274, 333] width 419 height 484
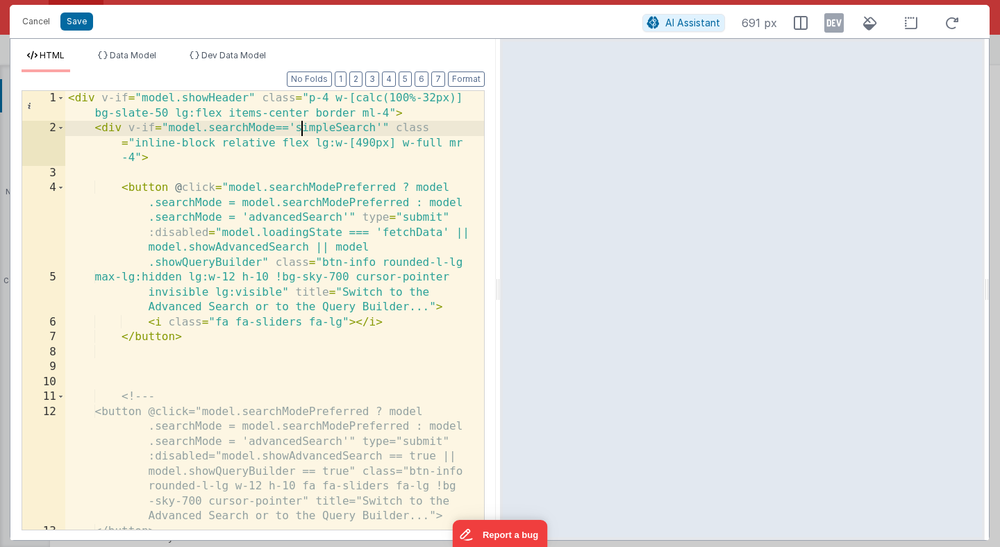
click at [301, 129] on div "< div v-if = "model.showHeader" class = "p-4 w-[calc(100%-32px)] bg-slate-50 lg…" at bounding box center [274, 333] width 419 height 484
click at [337, 127] on div "< div v-if = "model.showHeader" class = "p-4 w-[calc(100%-32px)] bg-slate-50 lg…" at bounding box center [274, 310] width 419 height 439
click at [337, 127] on div "< div v-if = "model.showHeader" class = "p-4 w-[calc(100%-32px)] bg-slate-50 lg…" at bounding box center [274, 333] width 419 height 484
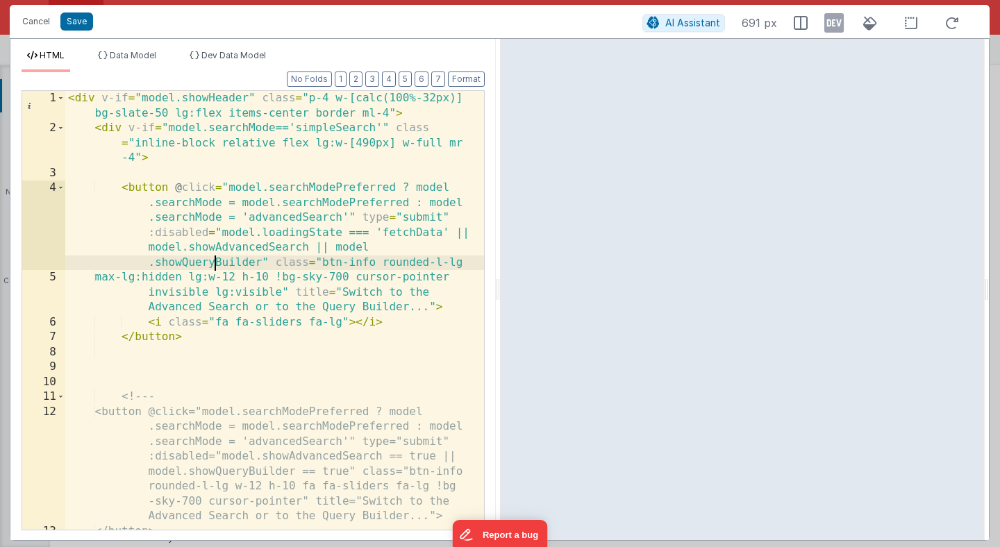
click at [212, 264] on div "< div v-if = "model.showHeader" class = "p-4 w-[calc(100%-32px)] bg-slate-50 lg…" at bounding box center [274, 333] width 419 height 484
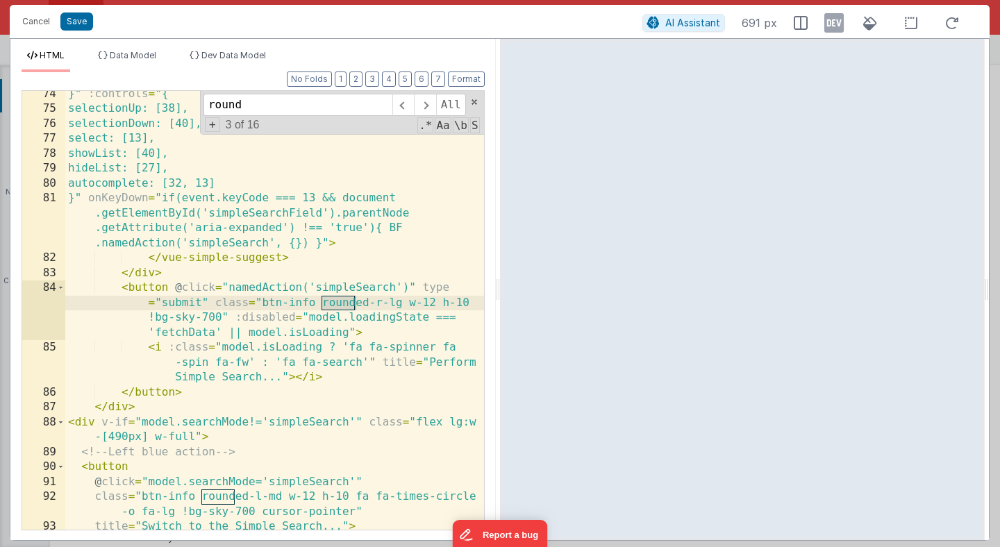
scroll to position [1601, 0]
type input "round"
click at [212, 263] on div "}" :controls = "{ selectionUp: [38], selectionDown: [40], select: [13], showLis…" at bounding box center [274, 321] width 419 height 469
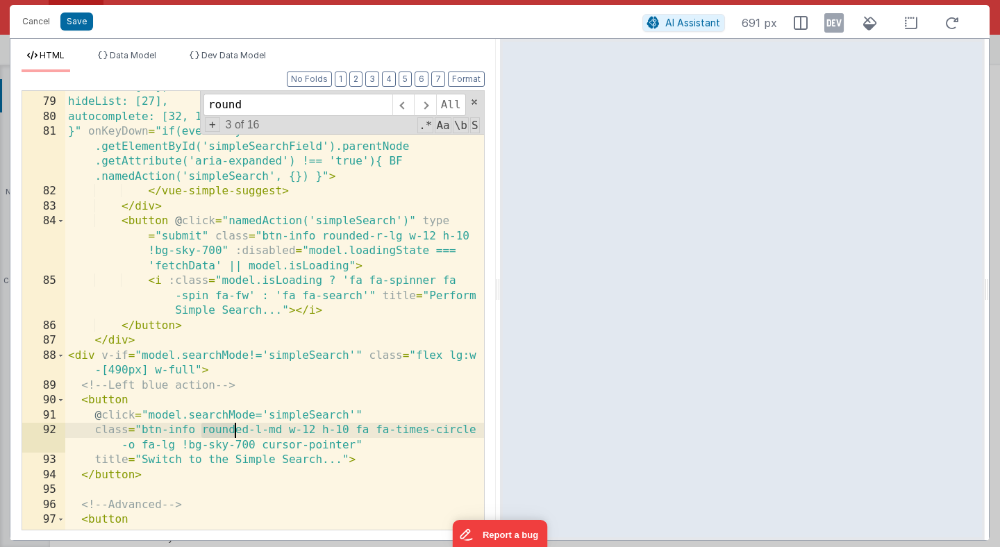
scroll to position [1677, 0]
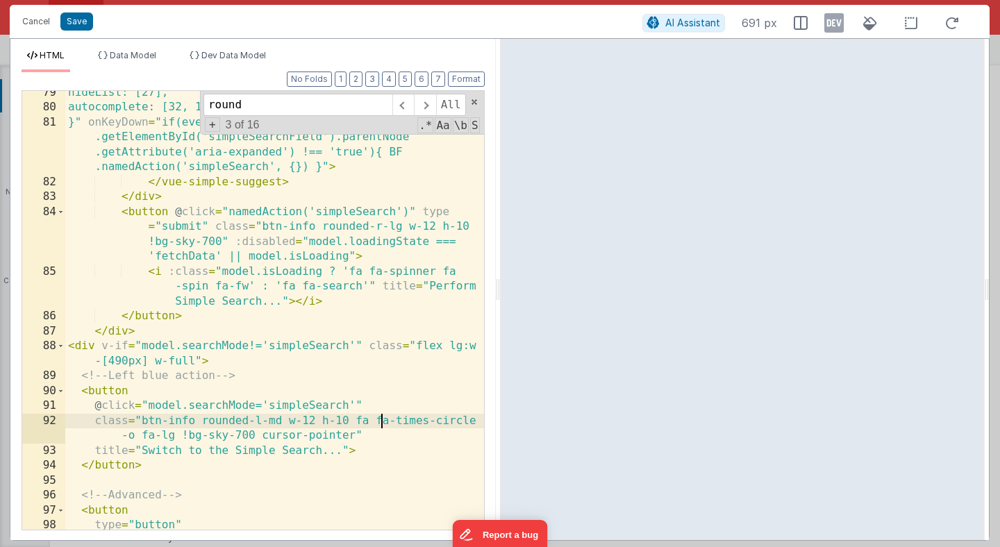
click at [380, 421] on div "hideList: [27], autocomplete: [32, 13] }" onKeyDown = "if(event.keyCode === 13 …" at bounding box center [274, 349] width 419 height 528
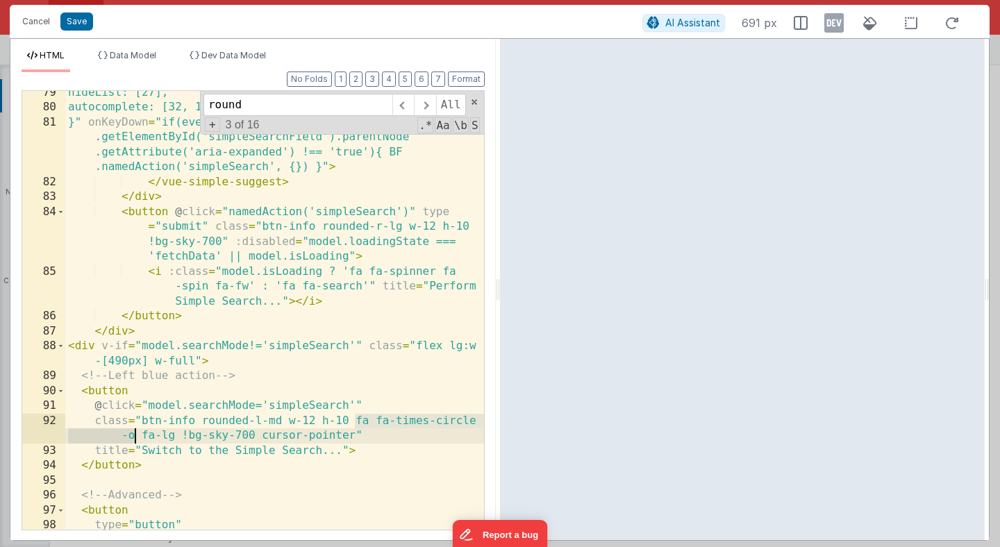
drag, startPoint x: 355, startPoint y: 420, endPoint x: 135, endPoint y: 437, distance: 220.7
click at [135, 437] on div "hideList: [27], autocomplete: [32, 13] }" onKeyDown = "if(event.keyCode === 13 …" at bounding box center [274, 349] width 419 height 528
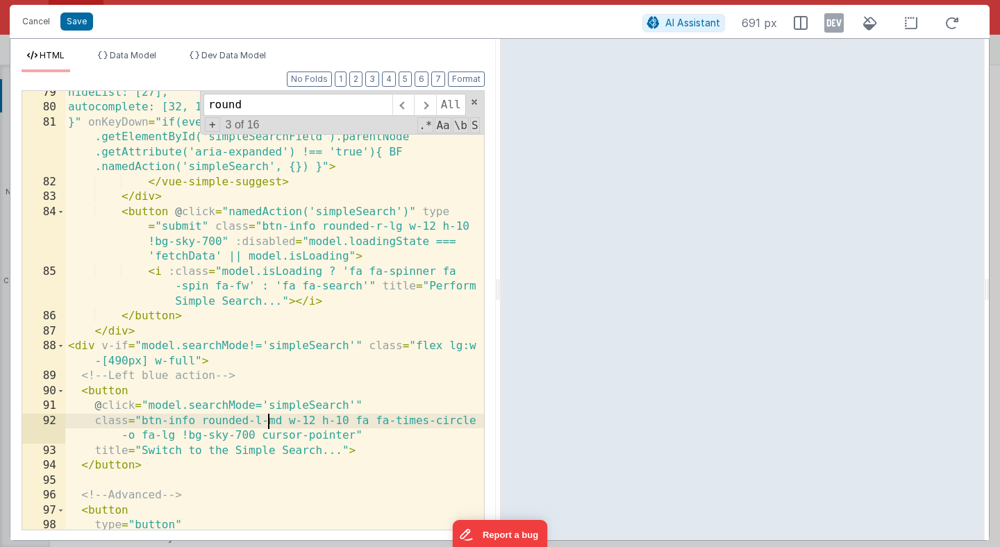
click at [265, 422] on div "hideList: [27], autocomplete: [32, 13] }" onKeyDown = "if(event.keyCode === 13 …" at bounding box center [274, 349] width 419 height 528
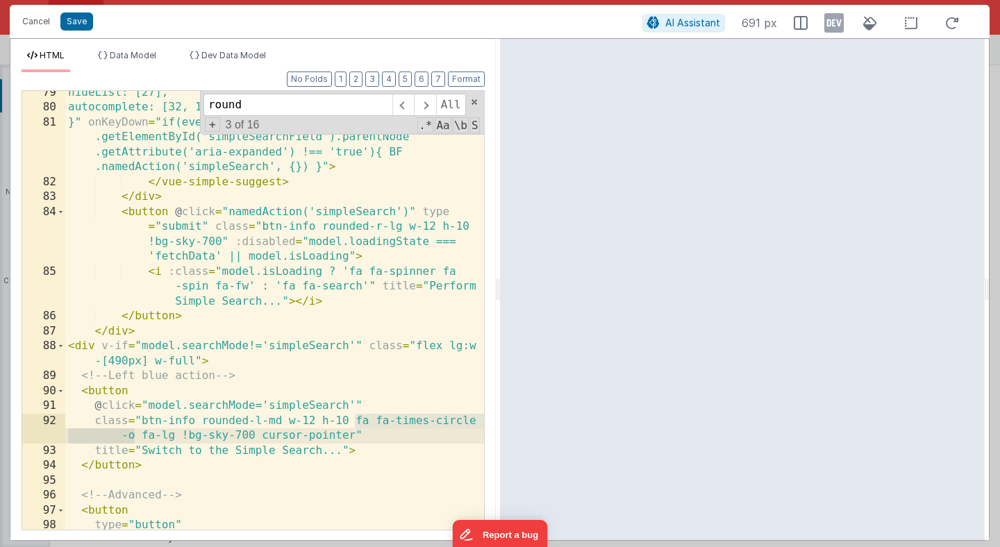
drag, startPoint x: 357, startPoint y: 419, endPoint x: 135, endPoint y: 439, distance: 223.8
click at [135, 439] on div "hideList: [27], autocomplete: [32, 13] }" onKeyDown = "if(event.keyCode === 13 …" at bounding box center [274, 349] width 419 height 528
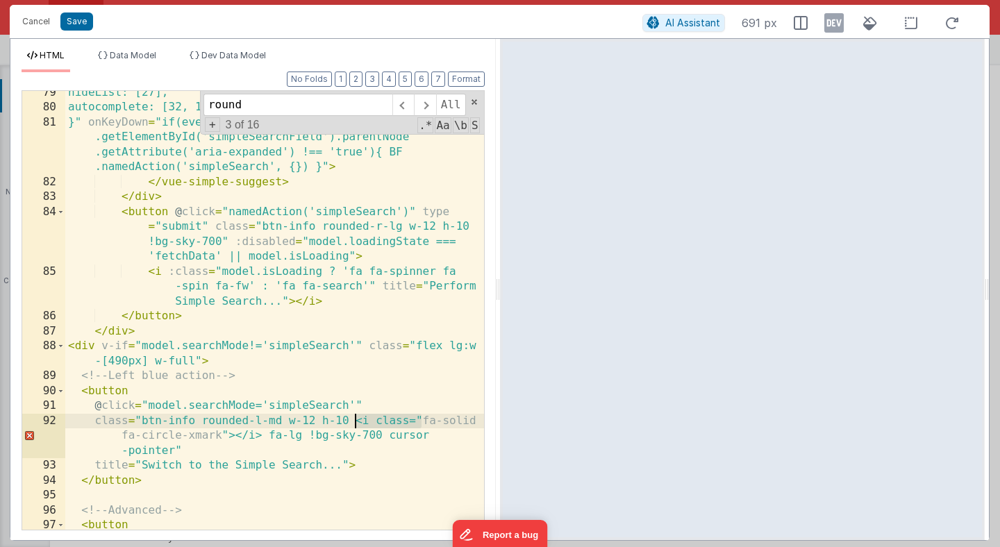
drag, startPoint x: 421, startPoint y: 419, endPoint x: 355, endPoint y: 422, distance: 65.3
click at [355, 422] on div "hideList: [27], autocomplete: [32, 13] }" onKeyDown = "if(event.keyCode === 13 …" at bounding box center [274, 319] width 419 height 469
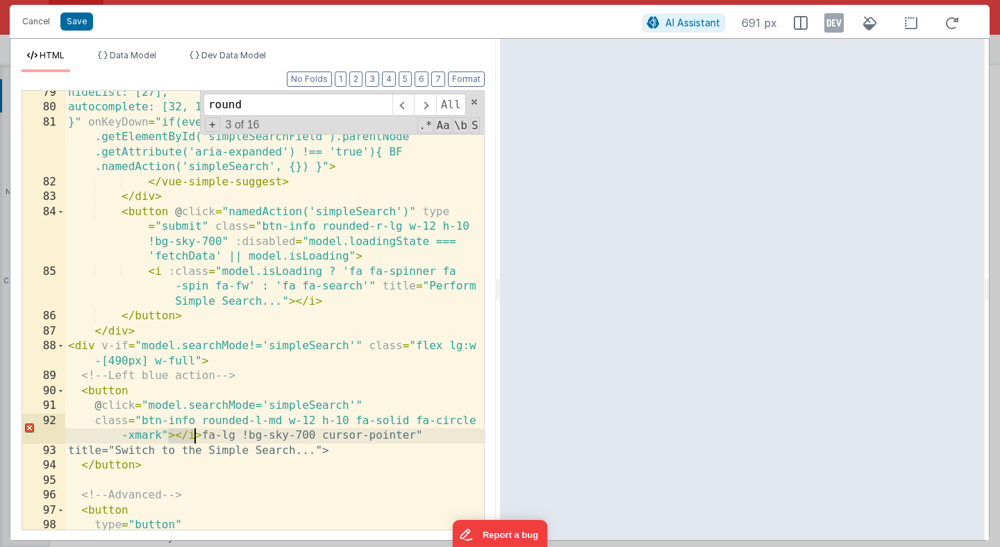
drag, startPoint x: 167, startPoint y: 437, endPoint x: 198, endPoint y: 437, distance: 30.5
click at [198, 437] on div "hideList: [27], autocomplete: [32, 13] }" onKeyDown = "if(event.keyCode === 13 …" at bounding box center [274, 349] width 419 height 528
